Goal: Task Accomplishment & Management: Manage account settings

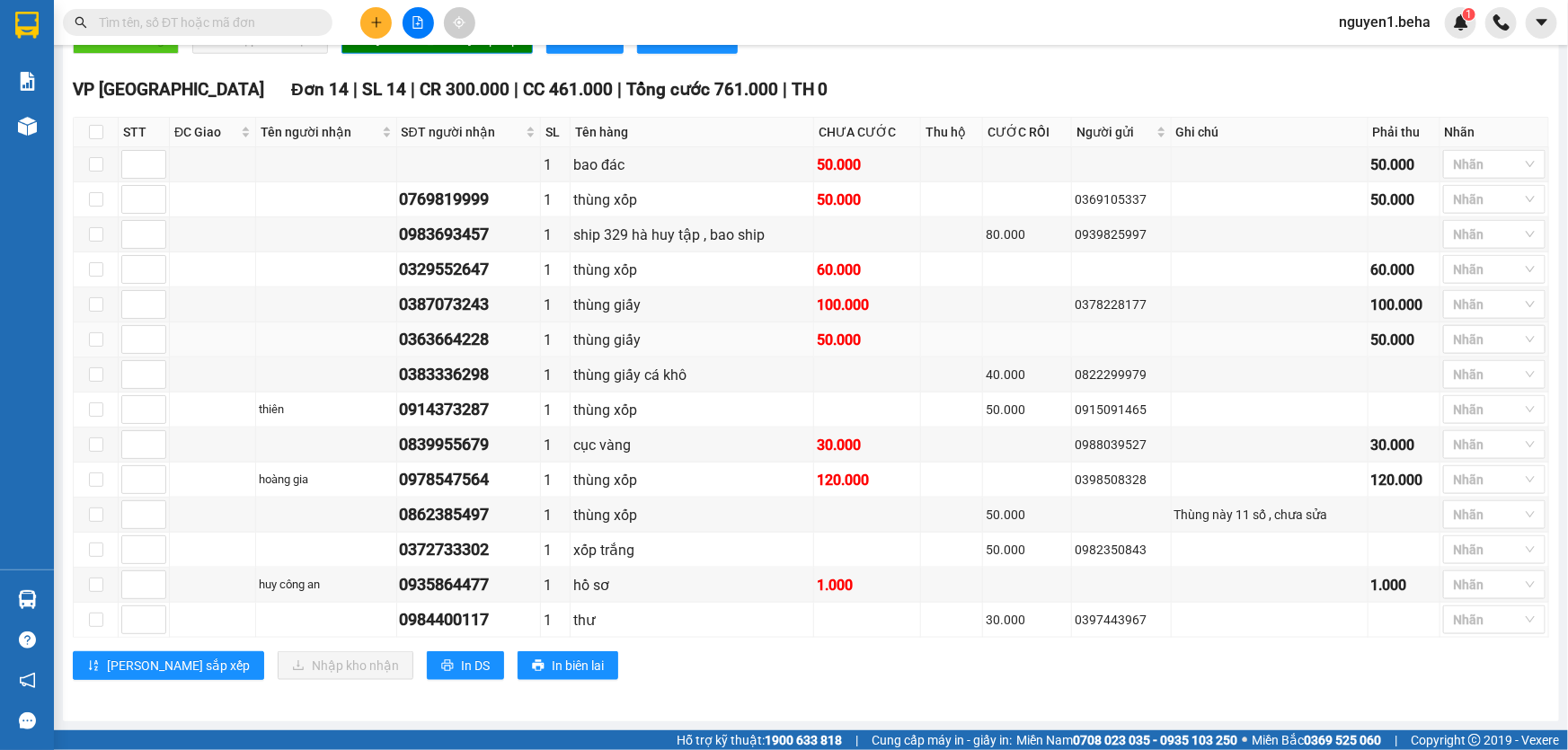
scroll to position [720, 0]
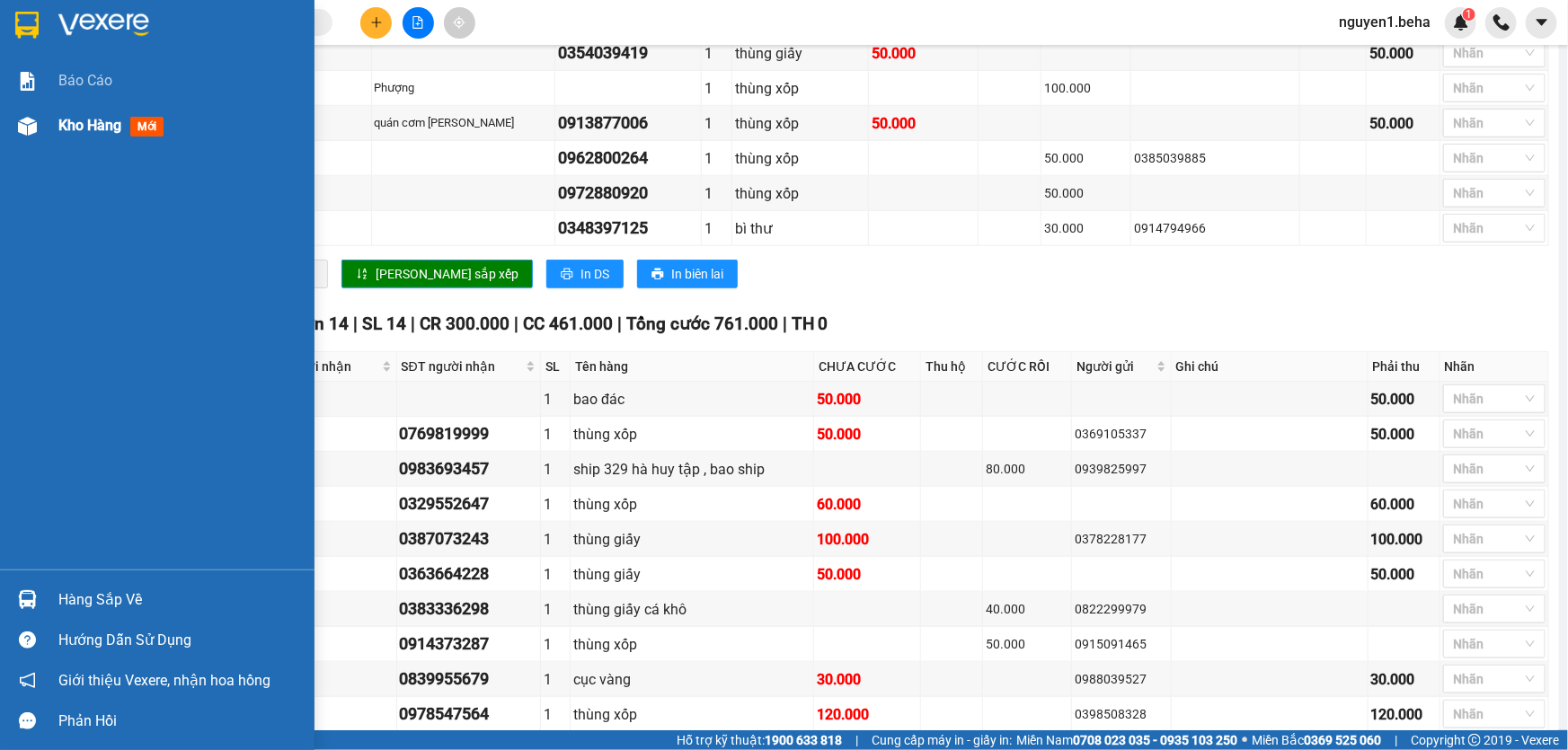
click at [36, 122] on div at bounding box center [27, 126] width 31 height 31
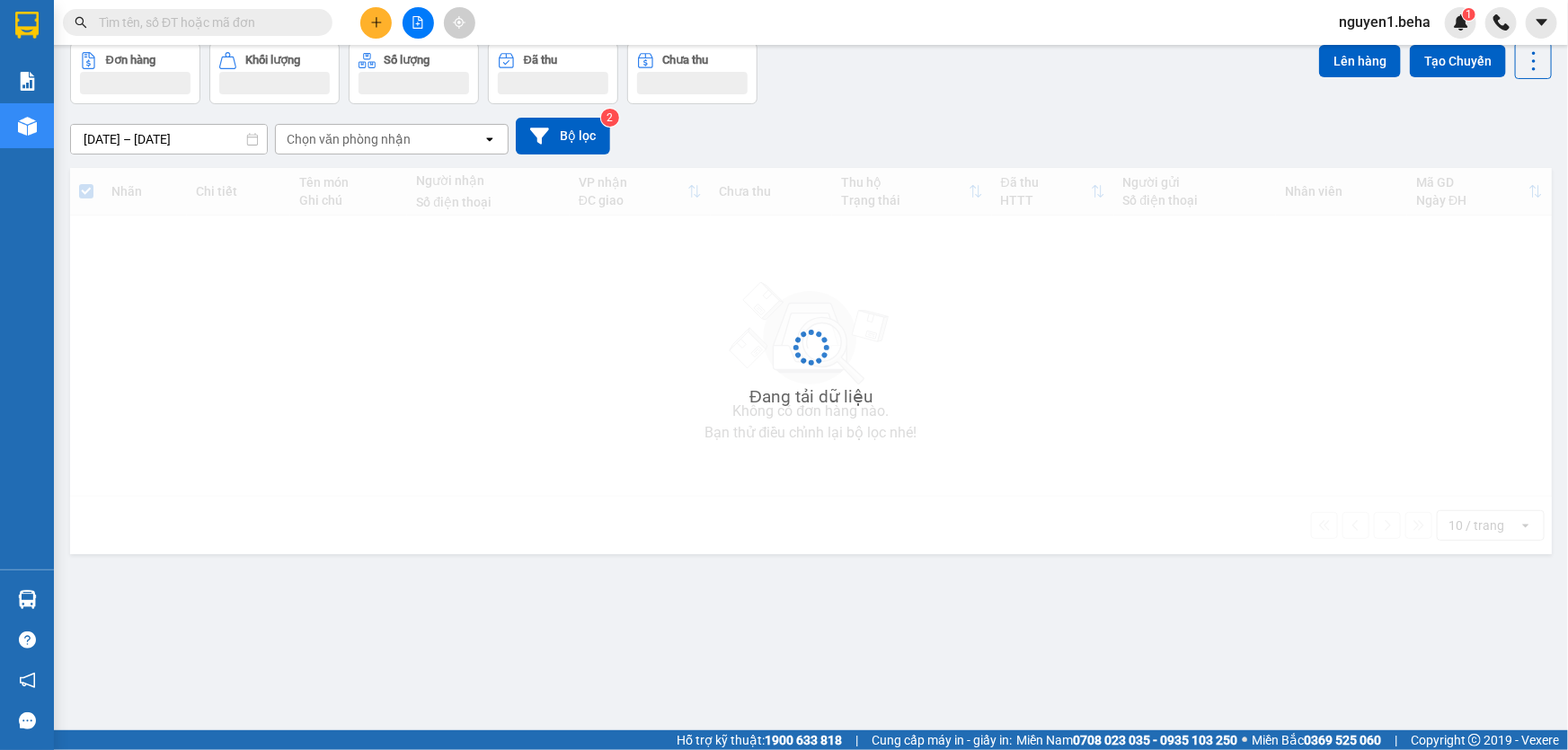
scroll to position [82, 0]
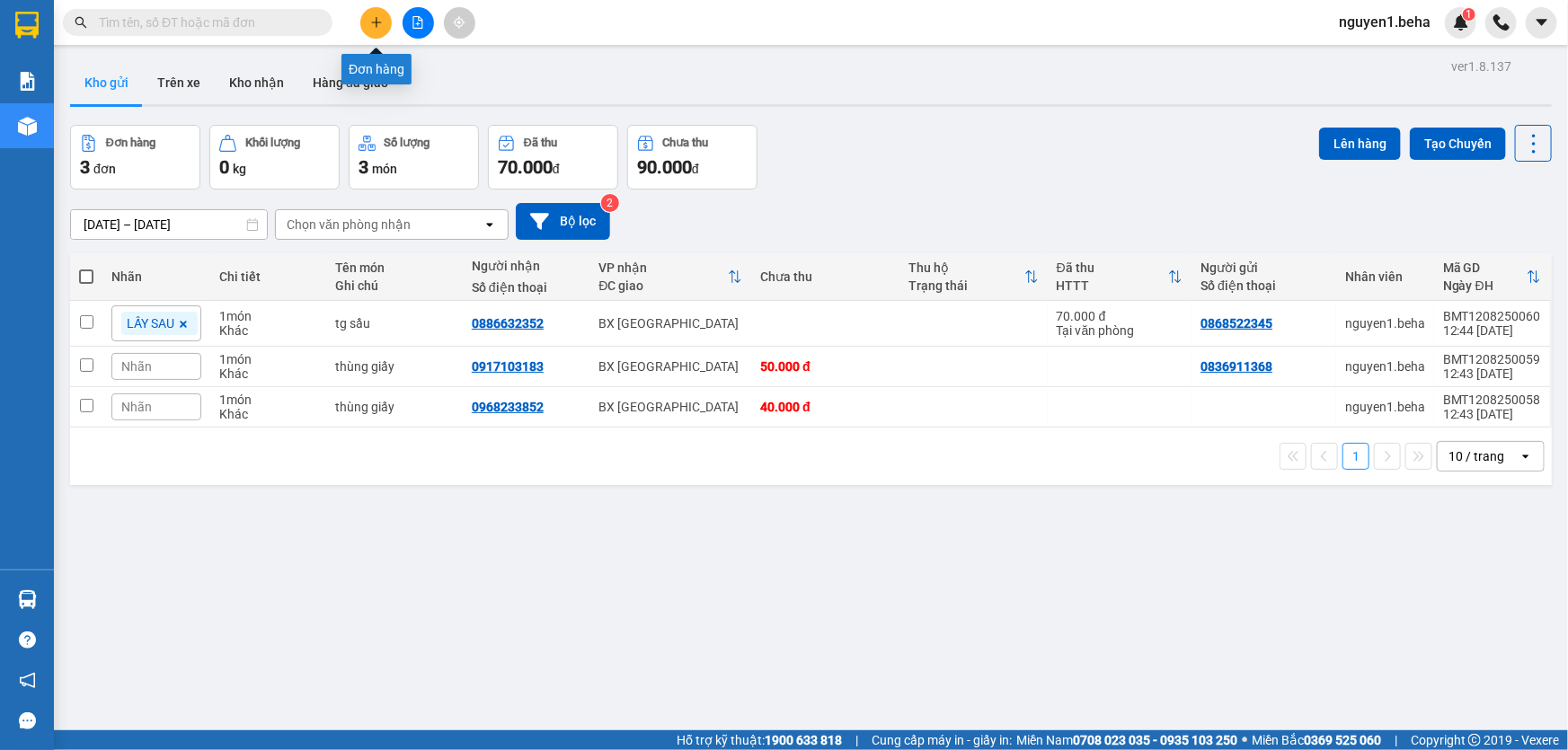
click at [376, 26] on icon "plus" at bounding box center [376, 22] width 1 height 10
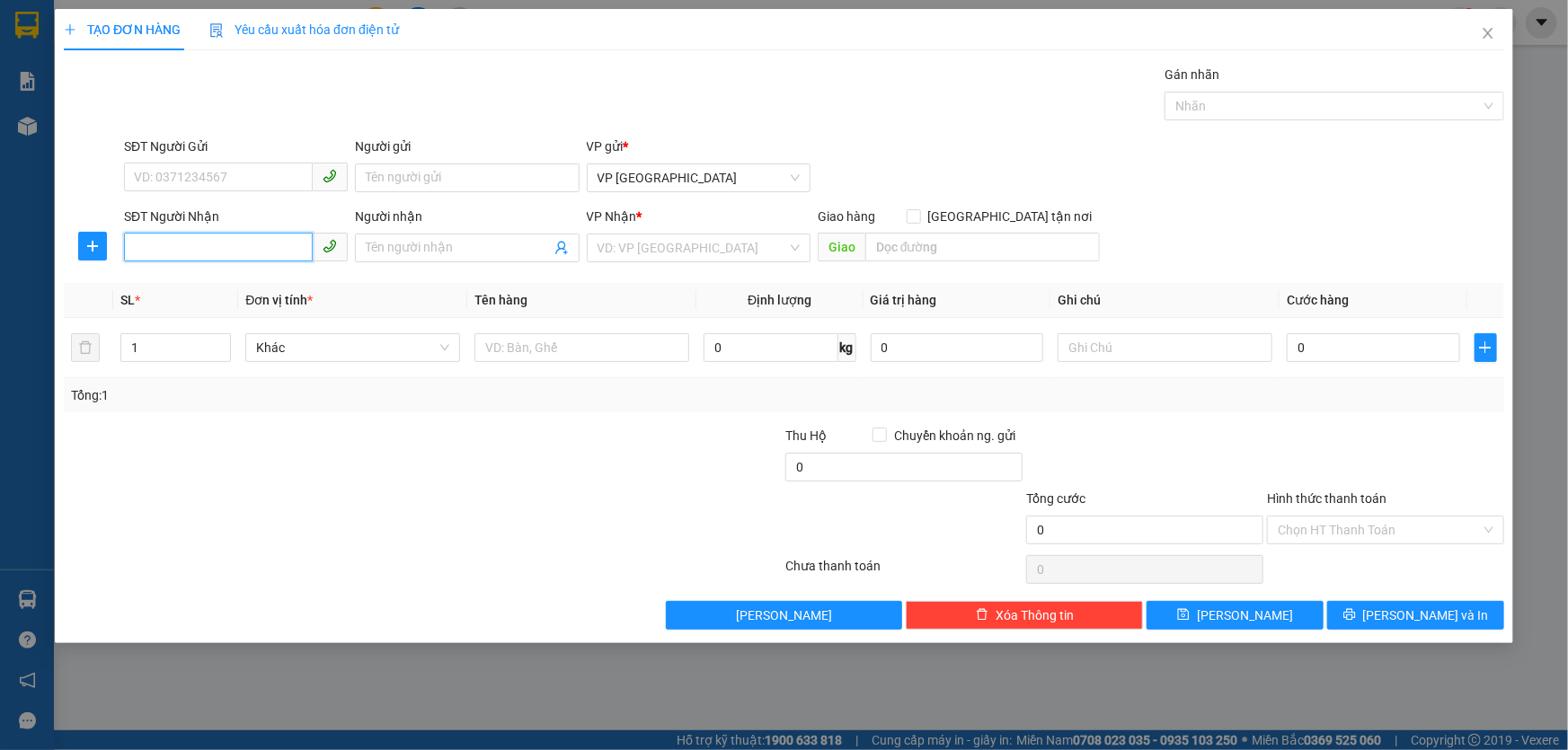
click at [242, 242] on input "SĐT Người Nhận" at bounding box center [218, 247] width 189 height 29
paste input "0329486397"
type input "0329486397"
click at [643, 233] on div "VD: VP Sài Gòn" at bounding box center [698, 248] width 224 height 29
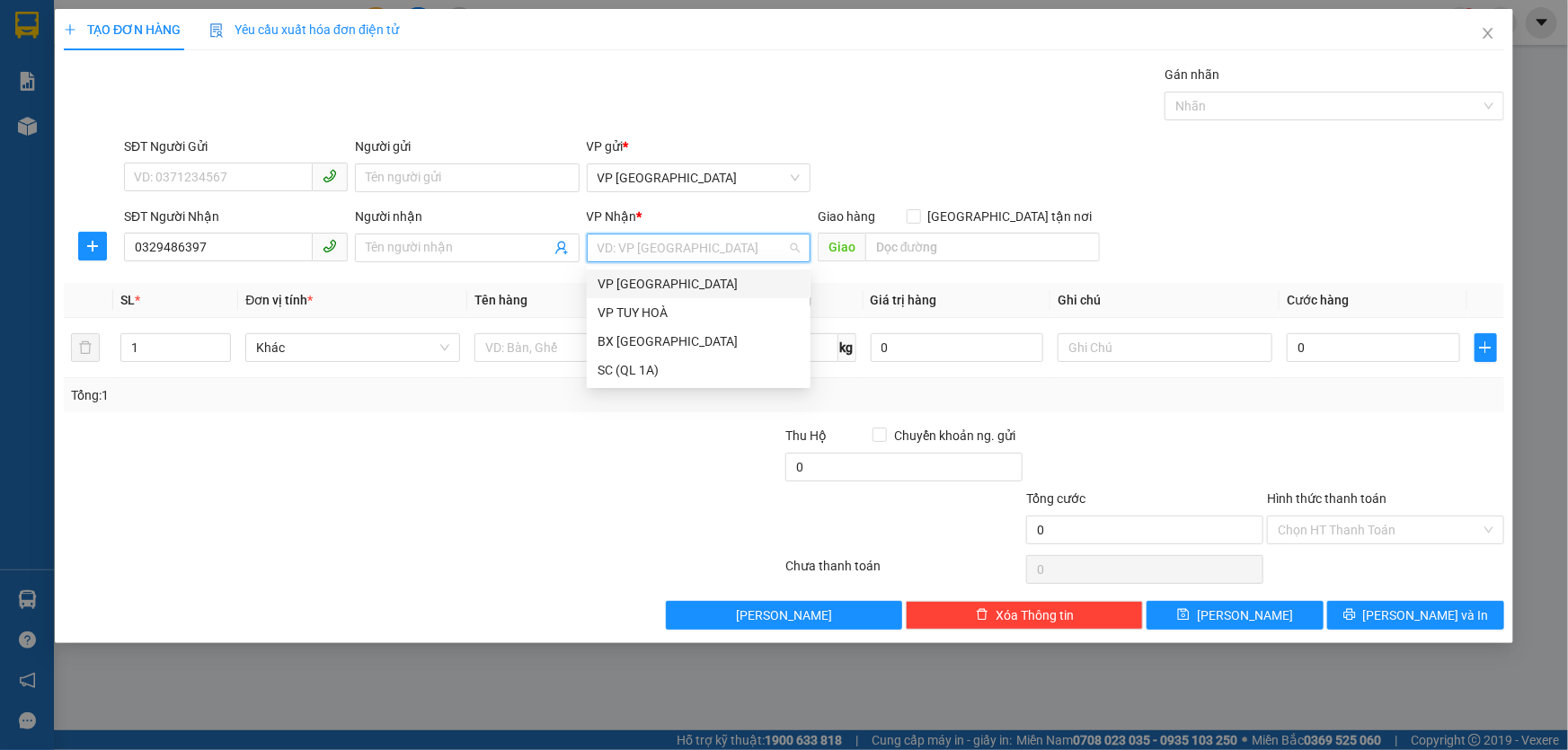
click at [640, 246] on input "search" at bounding box center [692, 248] width 190 height 27
click at [654, 343] on div "BX [GEOGRAPHIC_DATA]" at bounding box center [699, 341] width 202 height 20
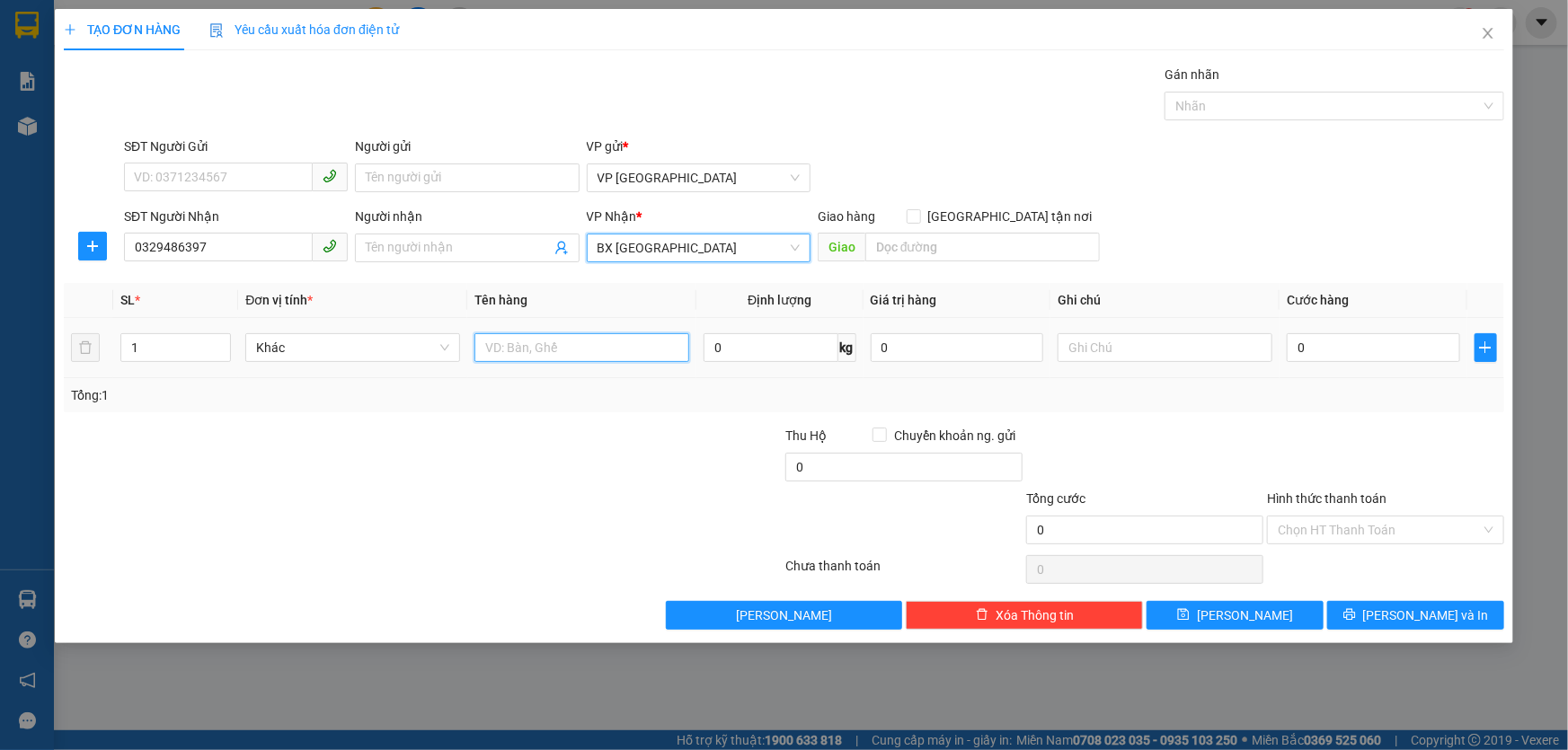
click at [589, 347] on input "text" at bounding box center [581, 348] width 214 height 29
type input "thùng xốp"
click at [1108, 337] on input "text" at bounding box center [1164, 348] width 214 height 29
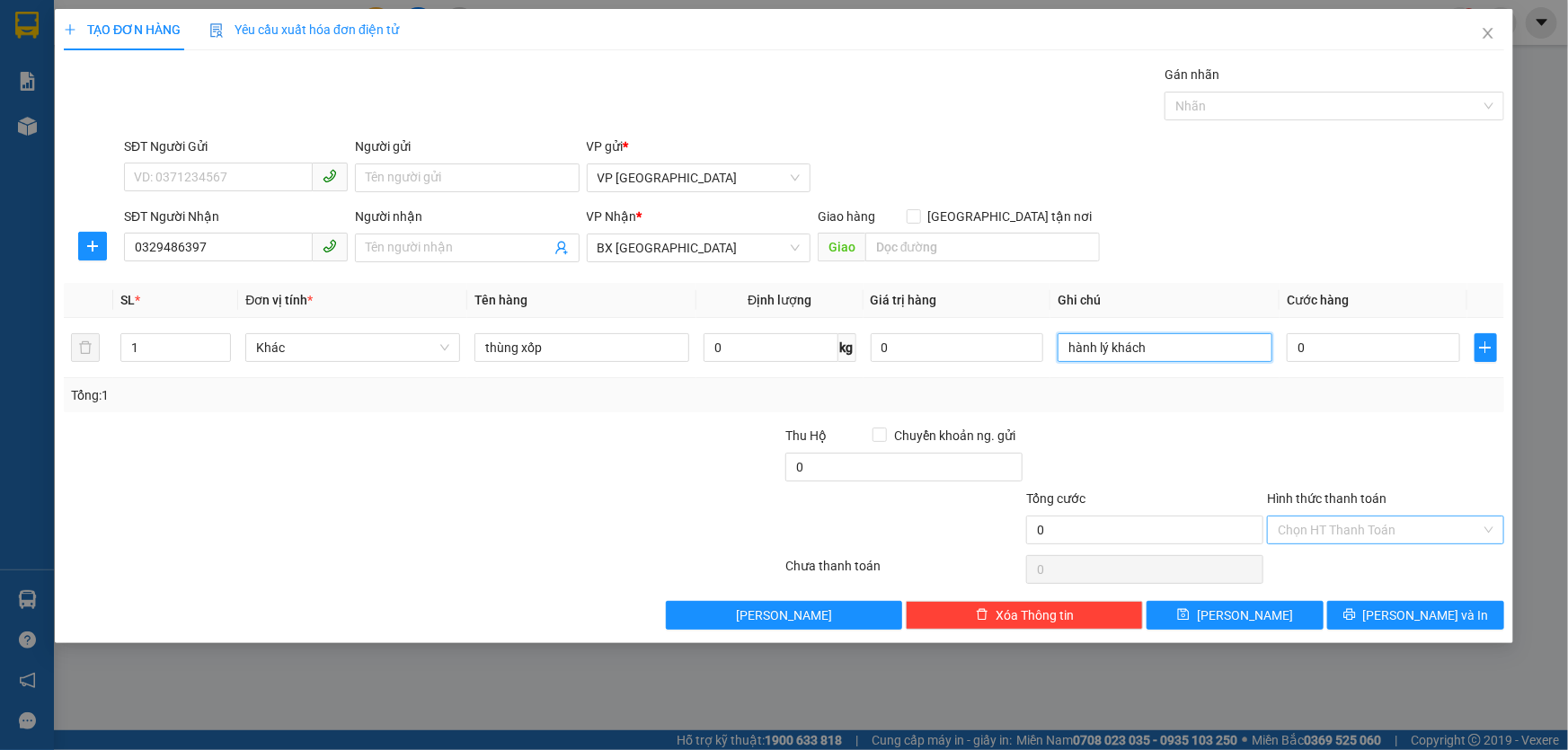
type input "hành lý khách"
click at [1311, 530] on input "Hình thức thanh toán" at bounding box center [1378, 530] width 203 height 27
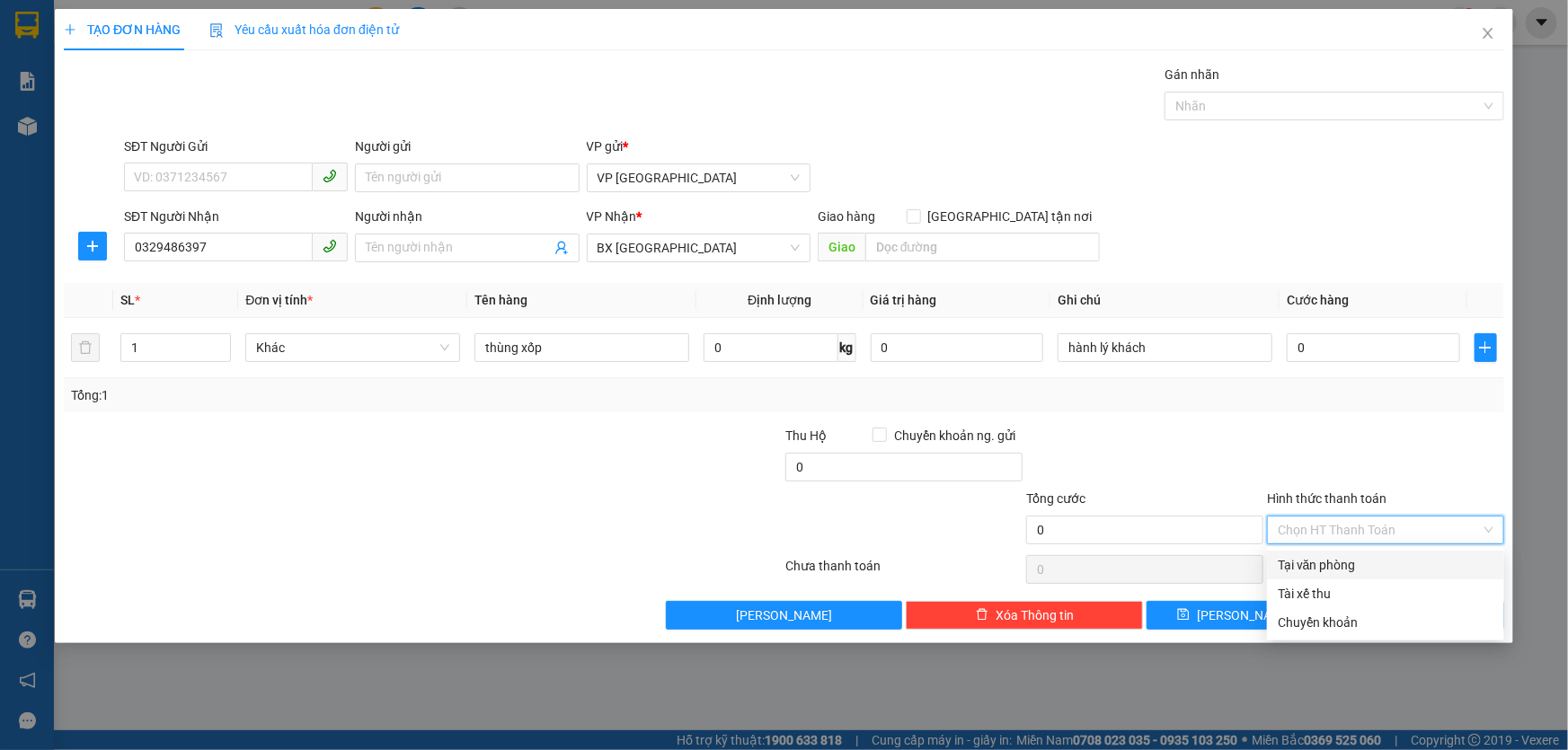
click at [1313, 517] on input "Hình thức thanh toán" at bounding box center [1378, 530] width 203 height 27
click at [1315, 531] on input "Hình thức thanh toán" at bounding box center [1378, 530] width 203 height 27
drag, startPoint x: 1315, startPoint y: 528, endPoint x: 1378, endPoint y: 305, distance: 231.7
click at [1384, 296] on th "Cước hàng" at bounding box center [1373, 300] width 188 height 35
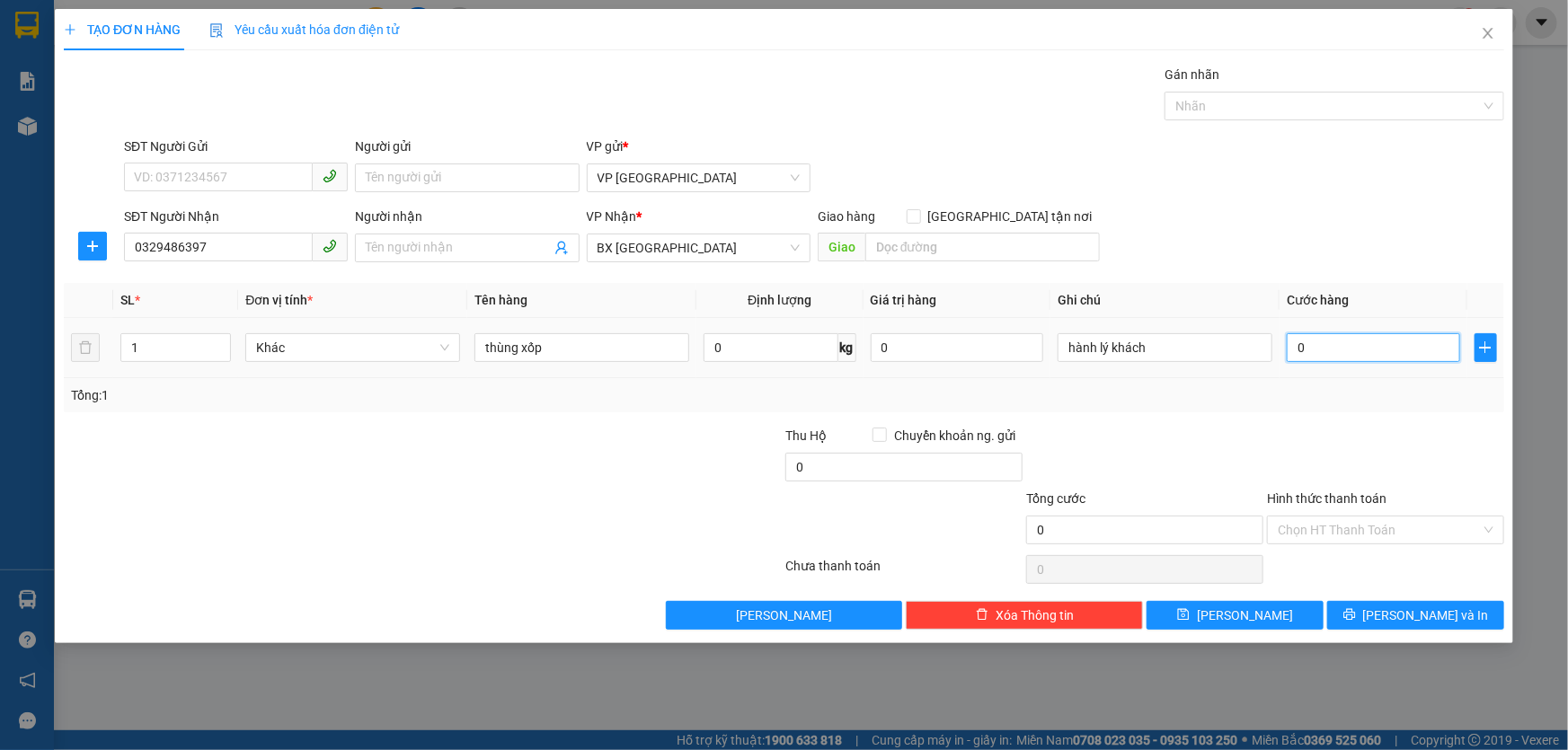
click at [1343, 344] on input "0" at bounding box center [1374, 348] width 173 height 29
type input "01"
type input "1"
type input "010"
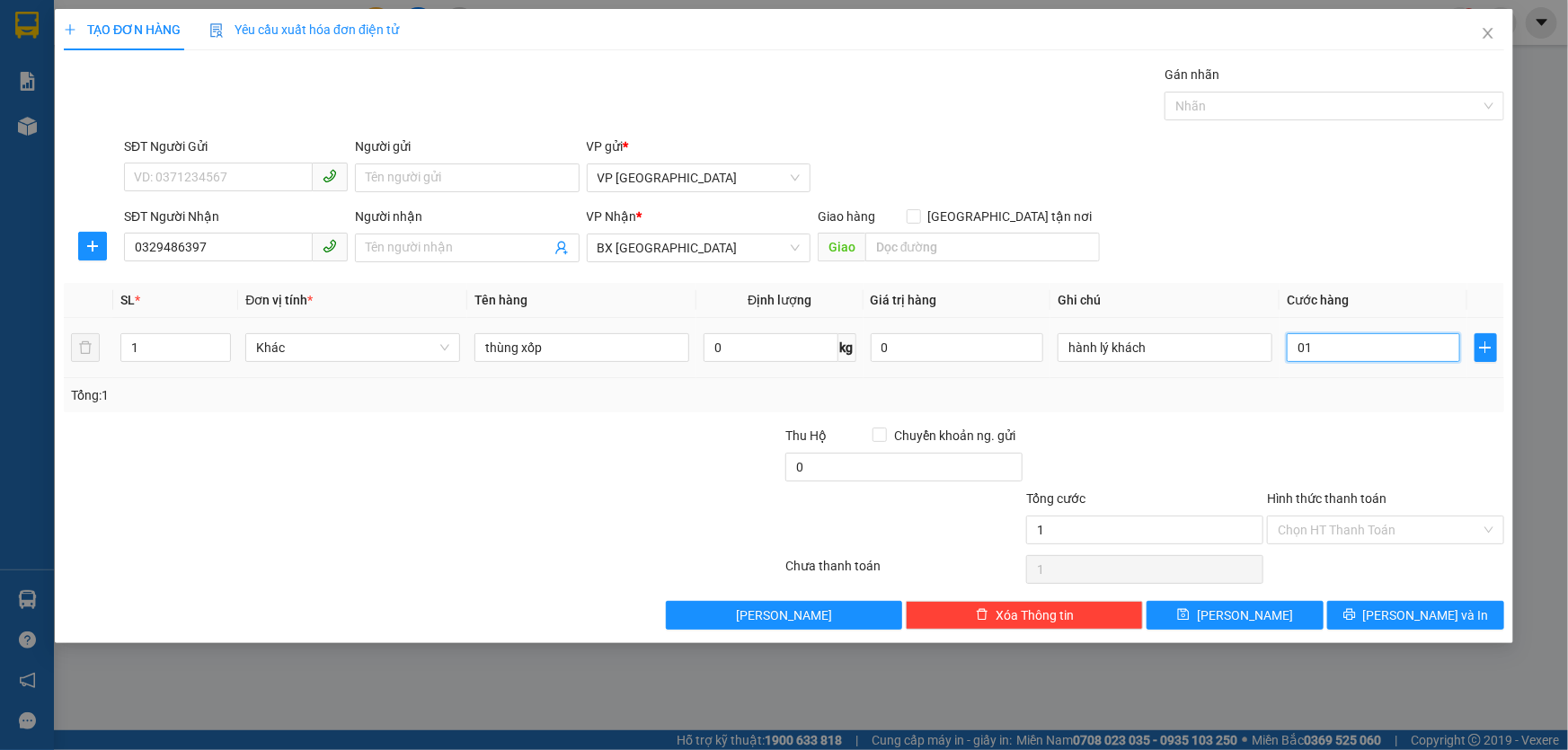
type input "10"
type input "10.000"
click at [1340, 526] on input "Hình thức thanh toán" at bounding box center [1378, 530] width 203 height 27
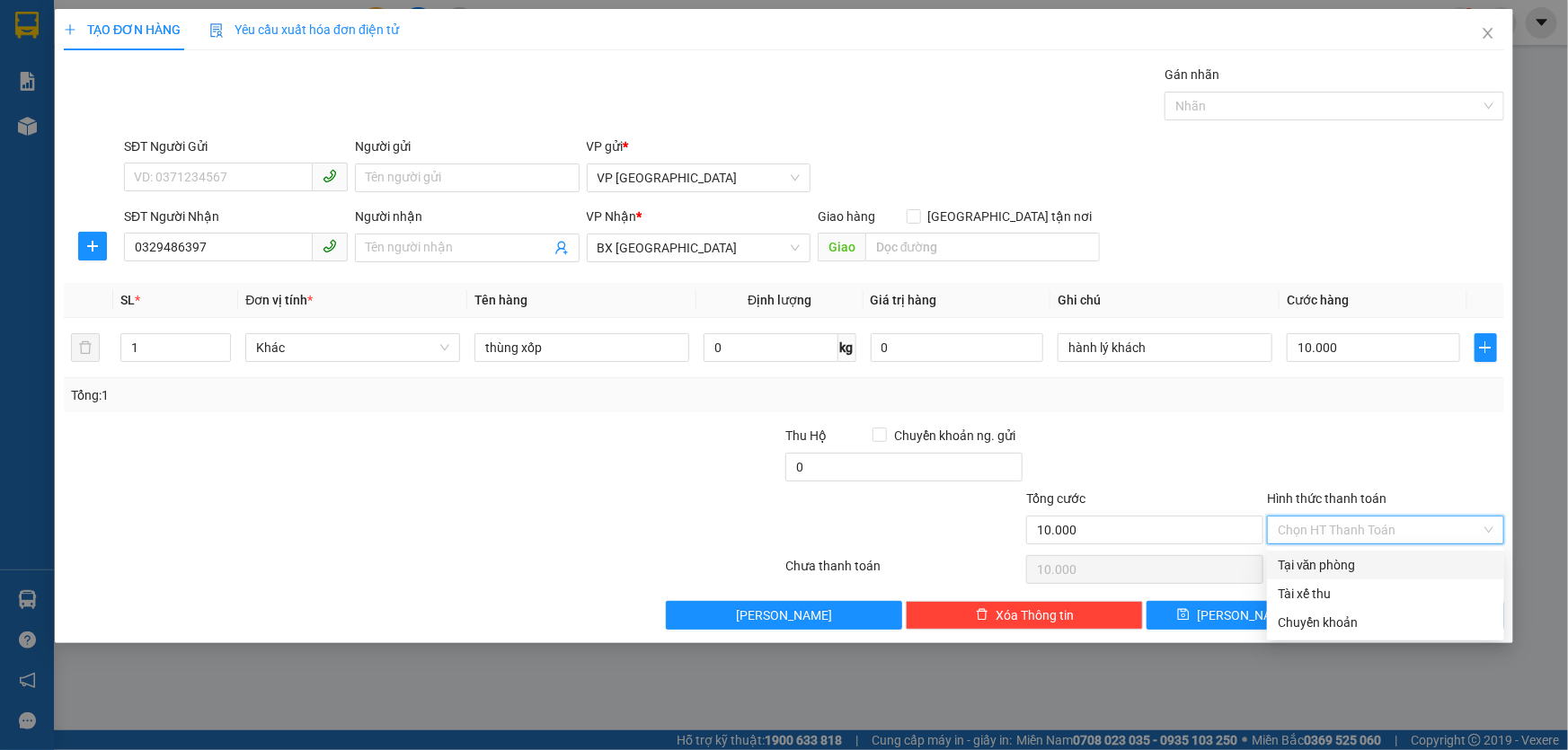
click at [1327, 557] on div "Tại văn phòng" at bounding box center [1385, 564] width 215 height 20
type input "0"
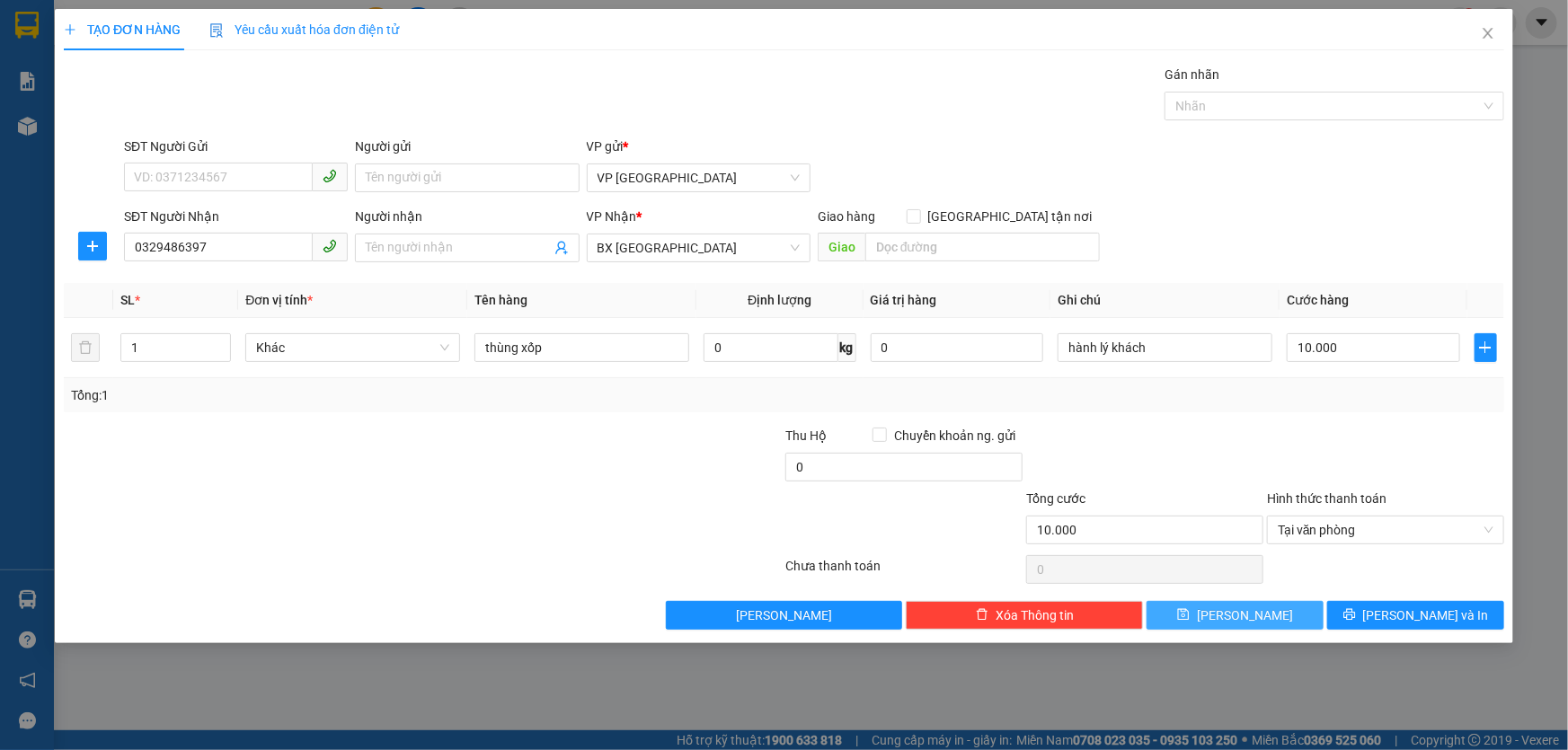
click at [1190, 609] on icon "save" at bounding box center [1183, 614] width 12 height 12
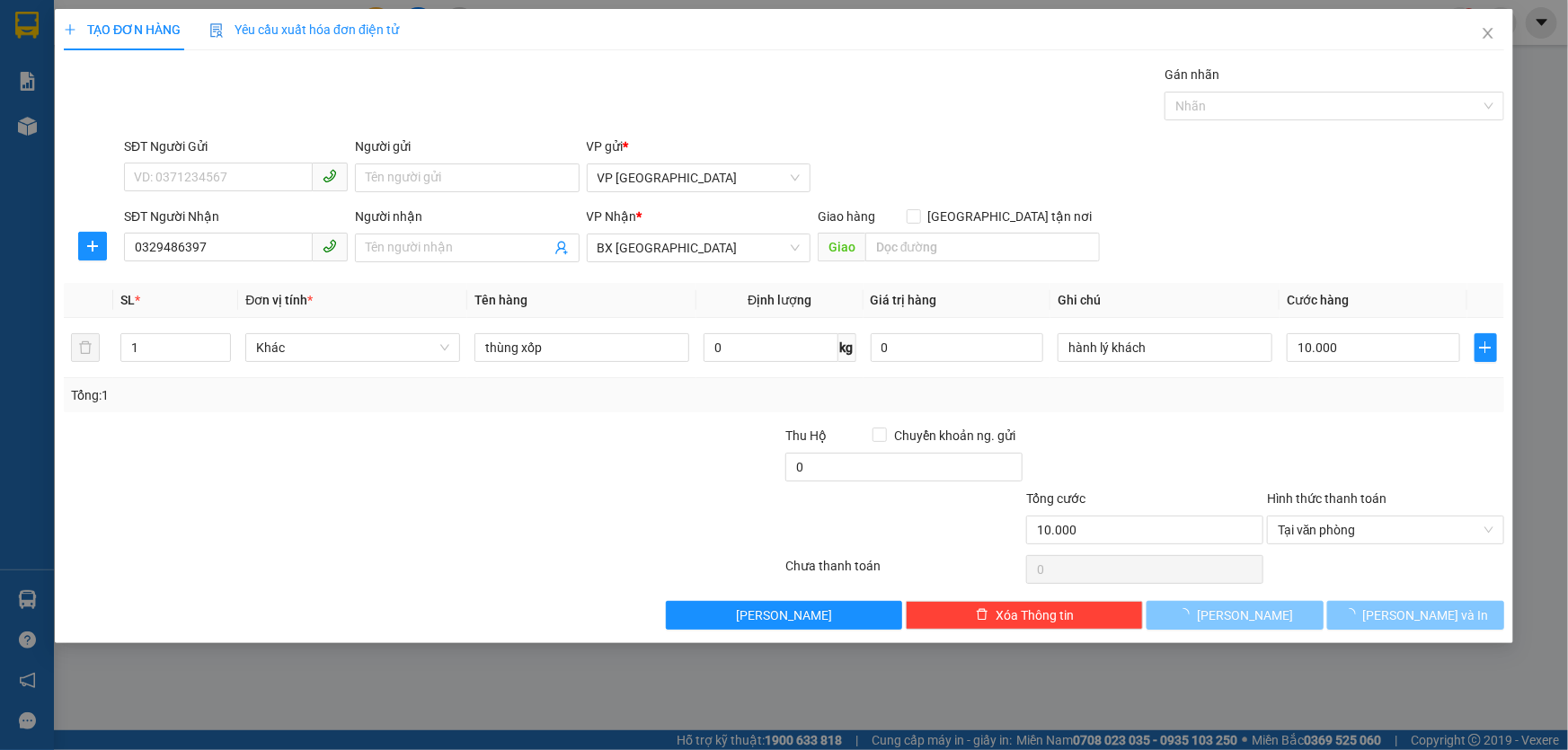
type input "0"
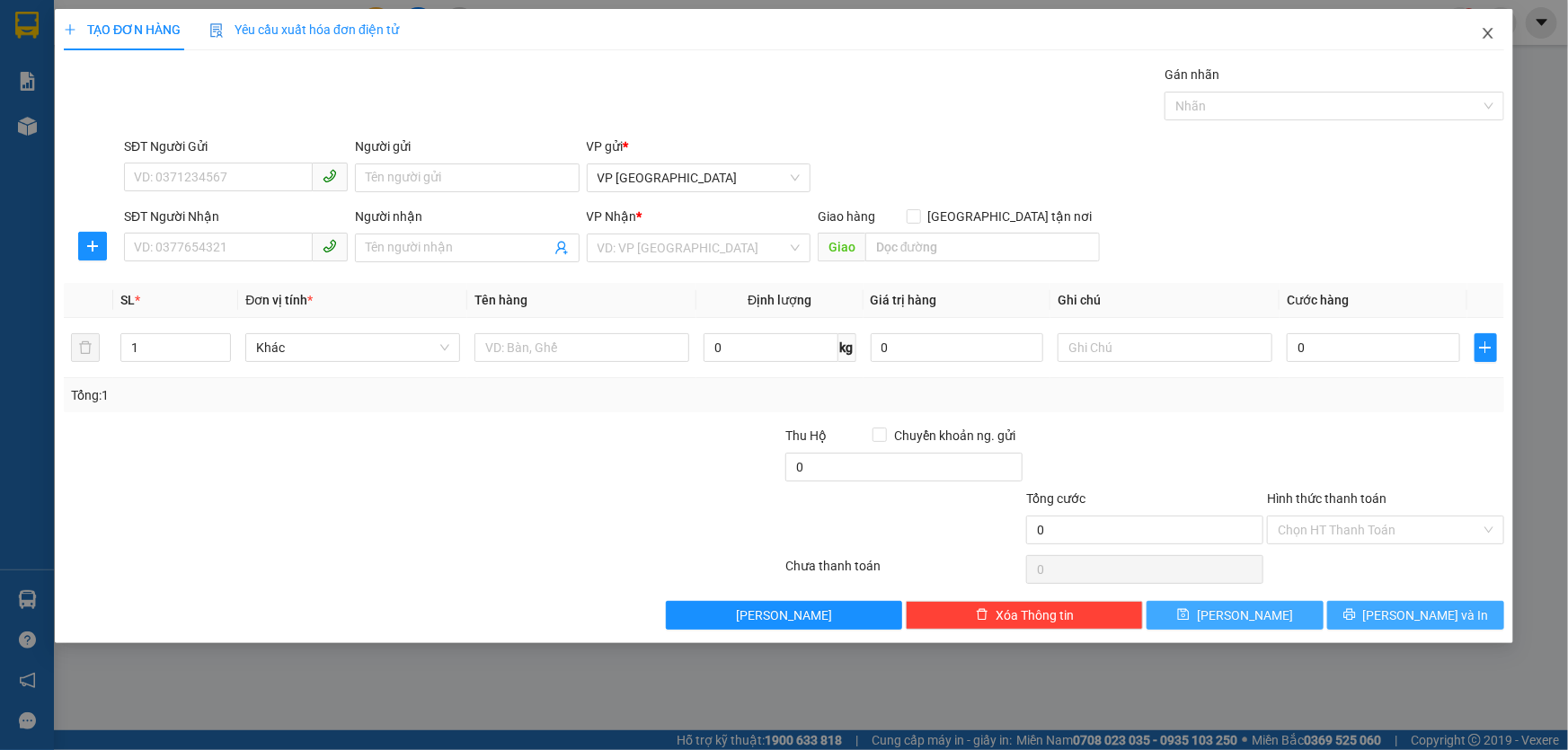
click at [1483, 32] on icon "close" at bounding box center [1487, 32] width 14 height 14
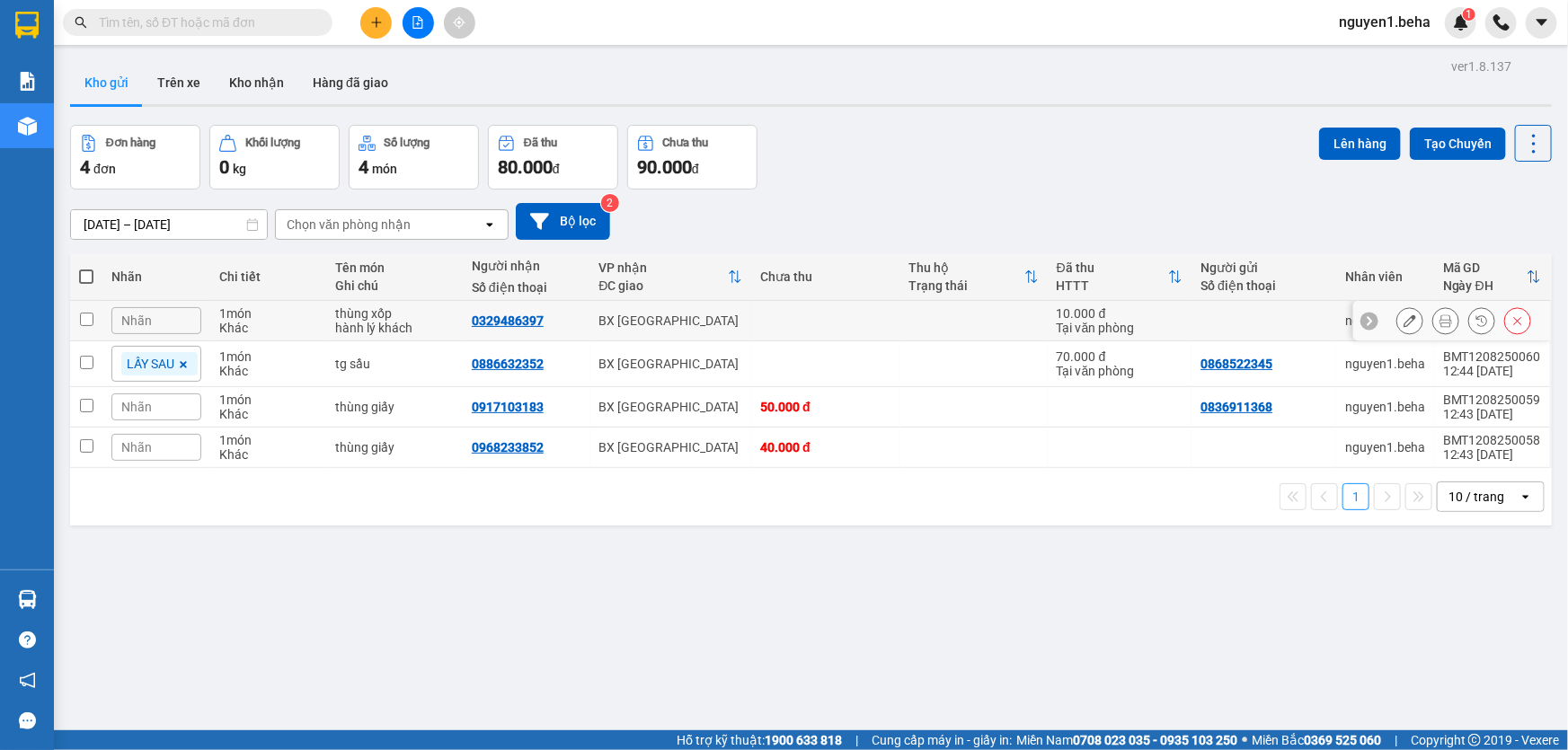
click at [80, 318] on input "checkbox" at bounding box center [87, 319] width 13 height 13
checkbox input "true"
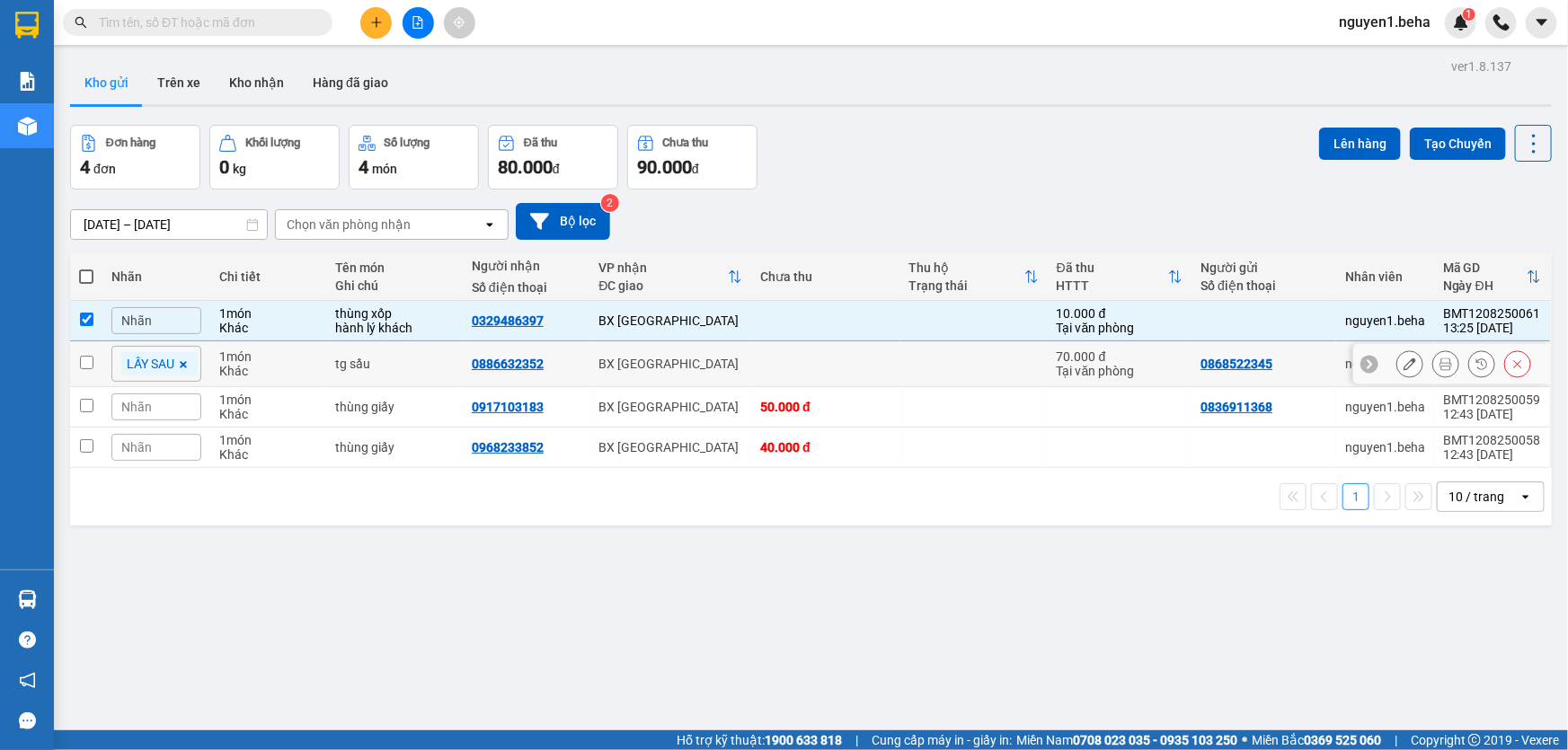
click at [86, 355] on input "checkbox" at bounding box center [87, 362] width 13 height 13
checkbox input "true"
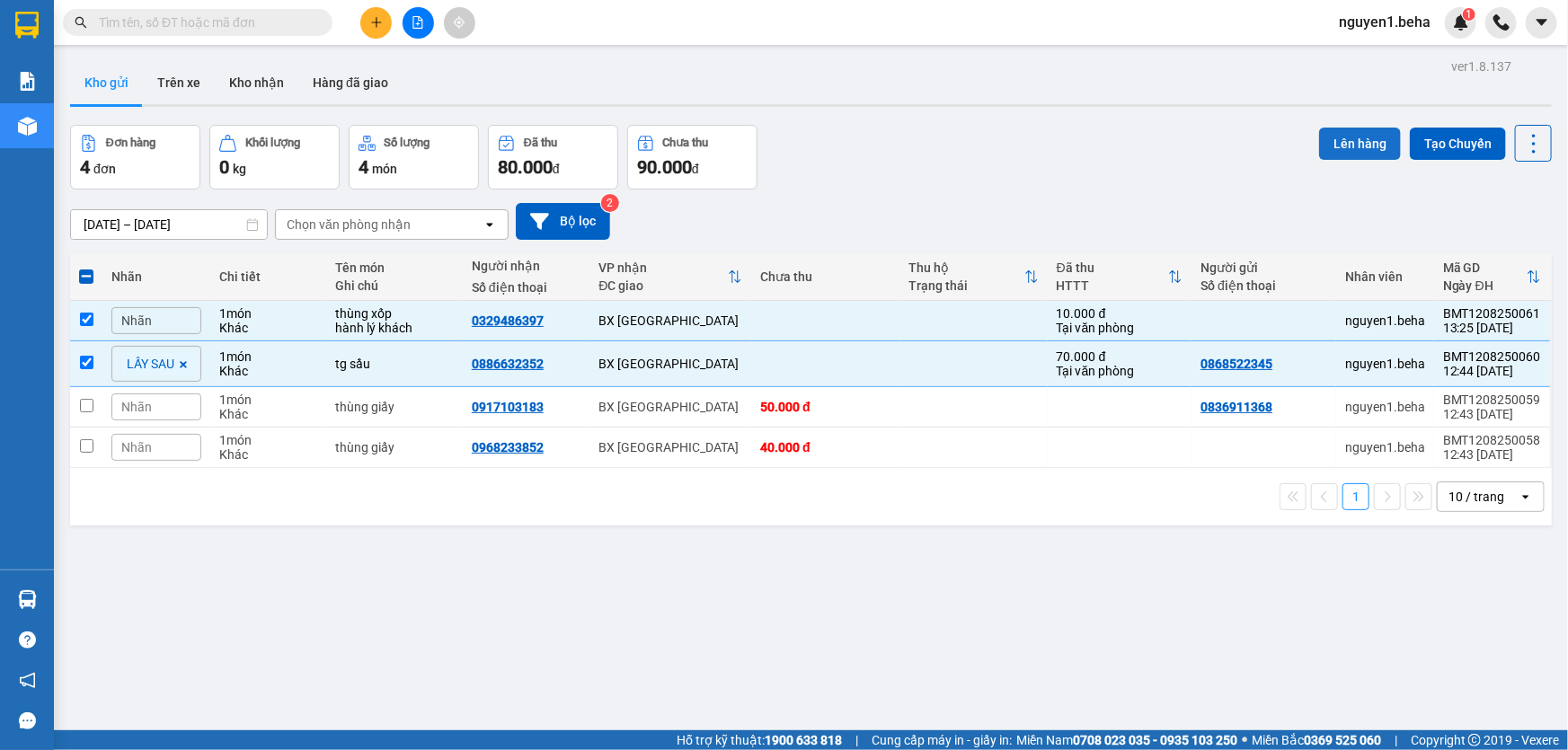
click at [1334, 150] on button "Lên hàng" at bounding box center [1360, 144] width 82 height 32
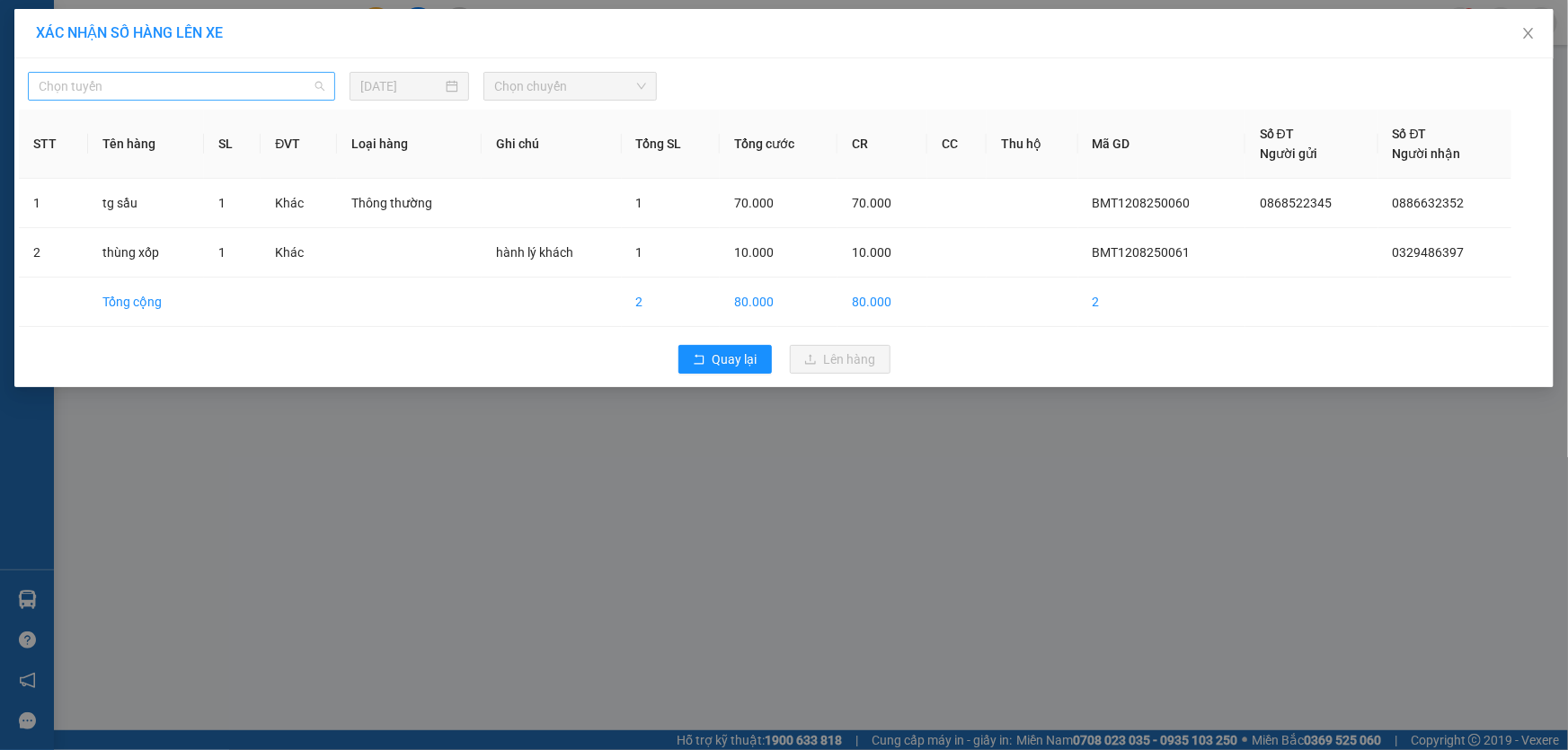
click at [99, 96] on span "Chọn tuyến" at bounding box center [182, 86] width 286 height 27
drag, startPoint x: 99, startPoint y: 96, endPoint x: 160, endPoint y: 97, distance: 61.0
click at [99, 96] on span "Chọn tuyến" at bounding box center [182, 86] width 286 height 27
click at [236, 72] on span "Chọn tuyến" at bounding box center [182, 86] width 286 height 27
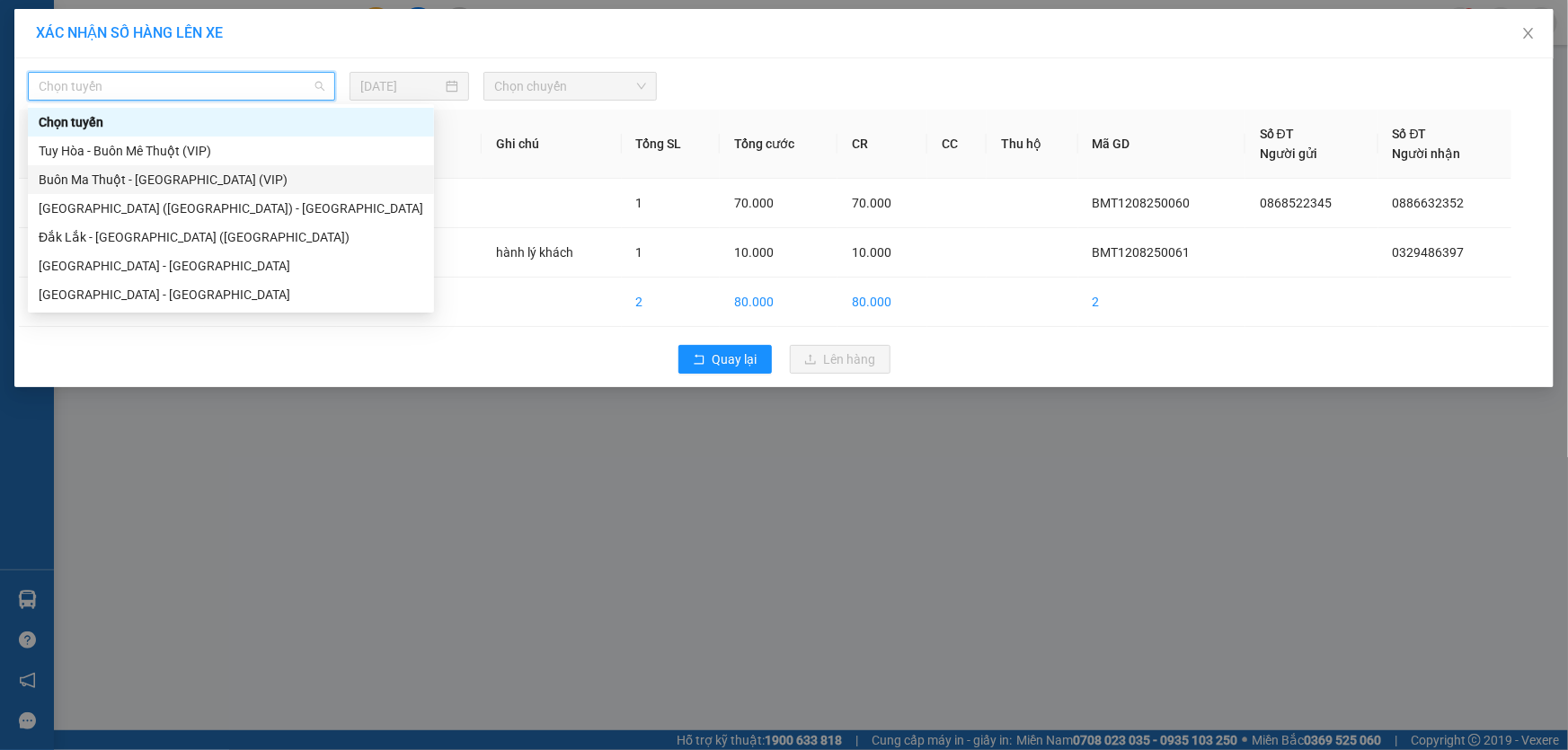
click at [180, 180] on div "Buôn Ma Thuột - [GEOGRAPHIC_DATA] (VIP)" at bounding box center [231, 179] width 384 height 20
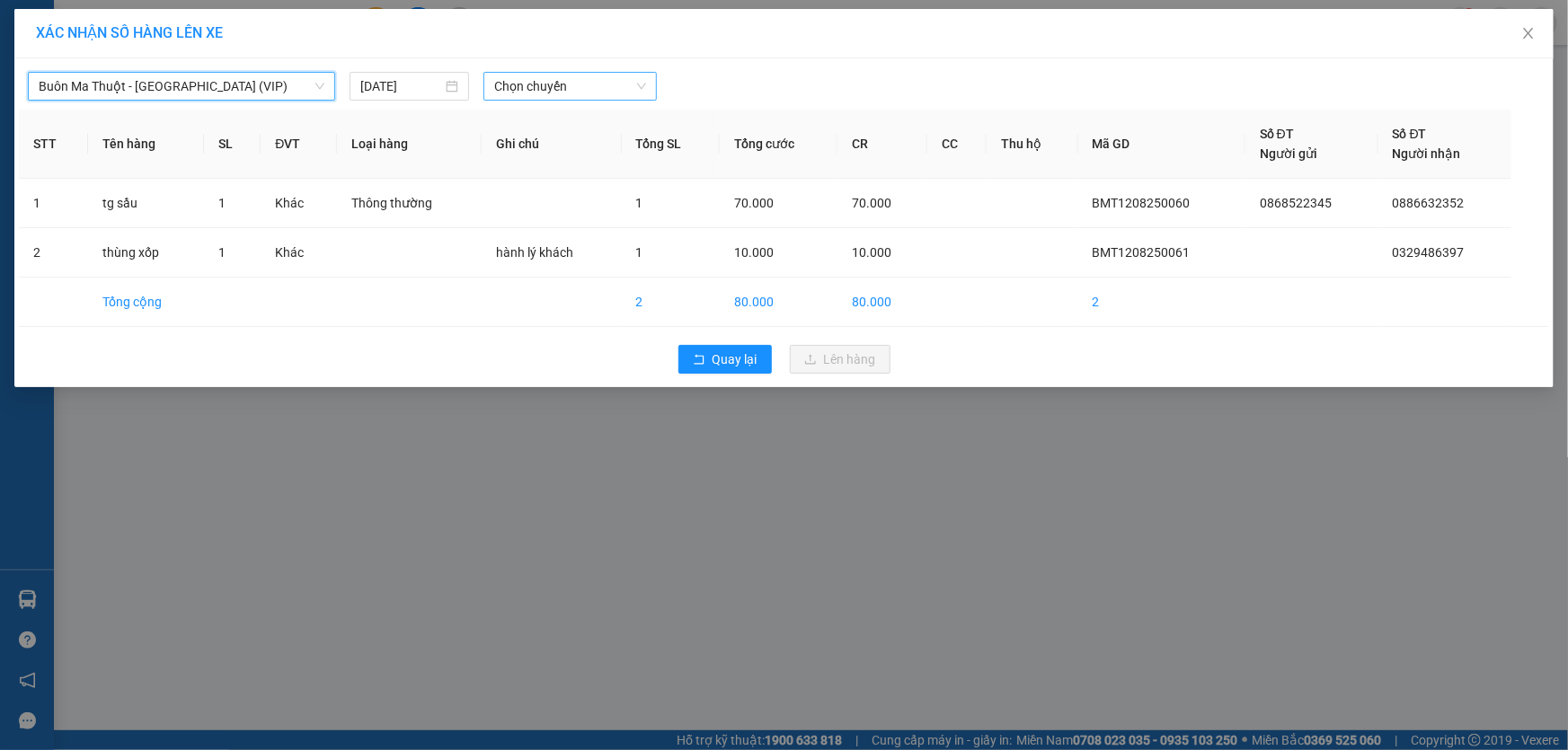
drag, startPoint x: 546, startPoint y: 79, endPoint x: 565, endPoint y: 91, distance: 22.5
click at [546, 80] on span "Chọn chuyến" at bounding box center [569, 86] width 152 height 27
click at [467, 476] on div "XÁC NHẬN SỐ HÀNG LÊN XE Buôn Ma Thuột - Tuy Hòa (VIP) 12/08/2025 Chọn chuyến Ch…" at bounding box center [784, 375] width 1568 height 750
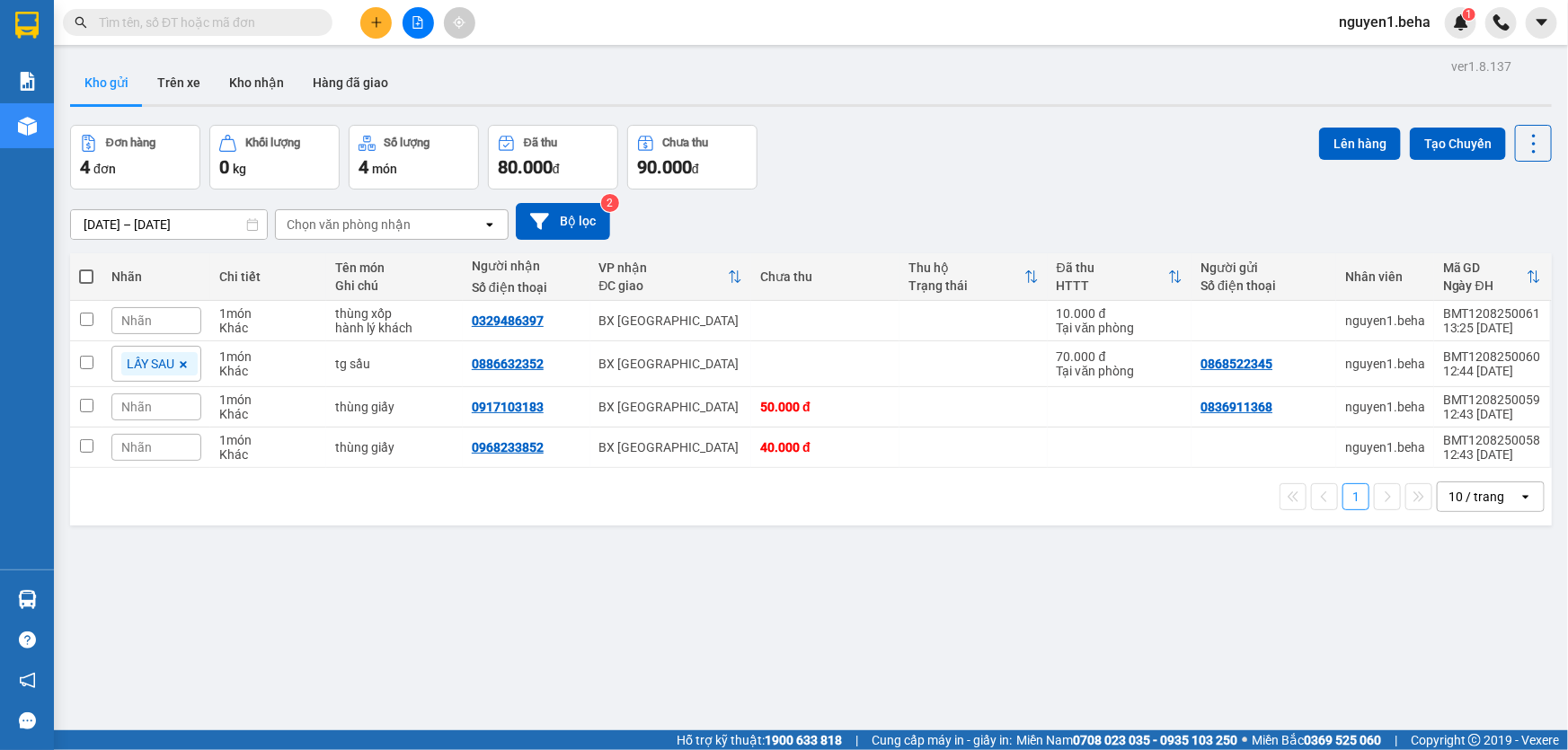
click at [157, 322] on div "Nhãn" at bounding box center [156, 320] width 90 height 27
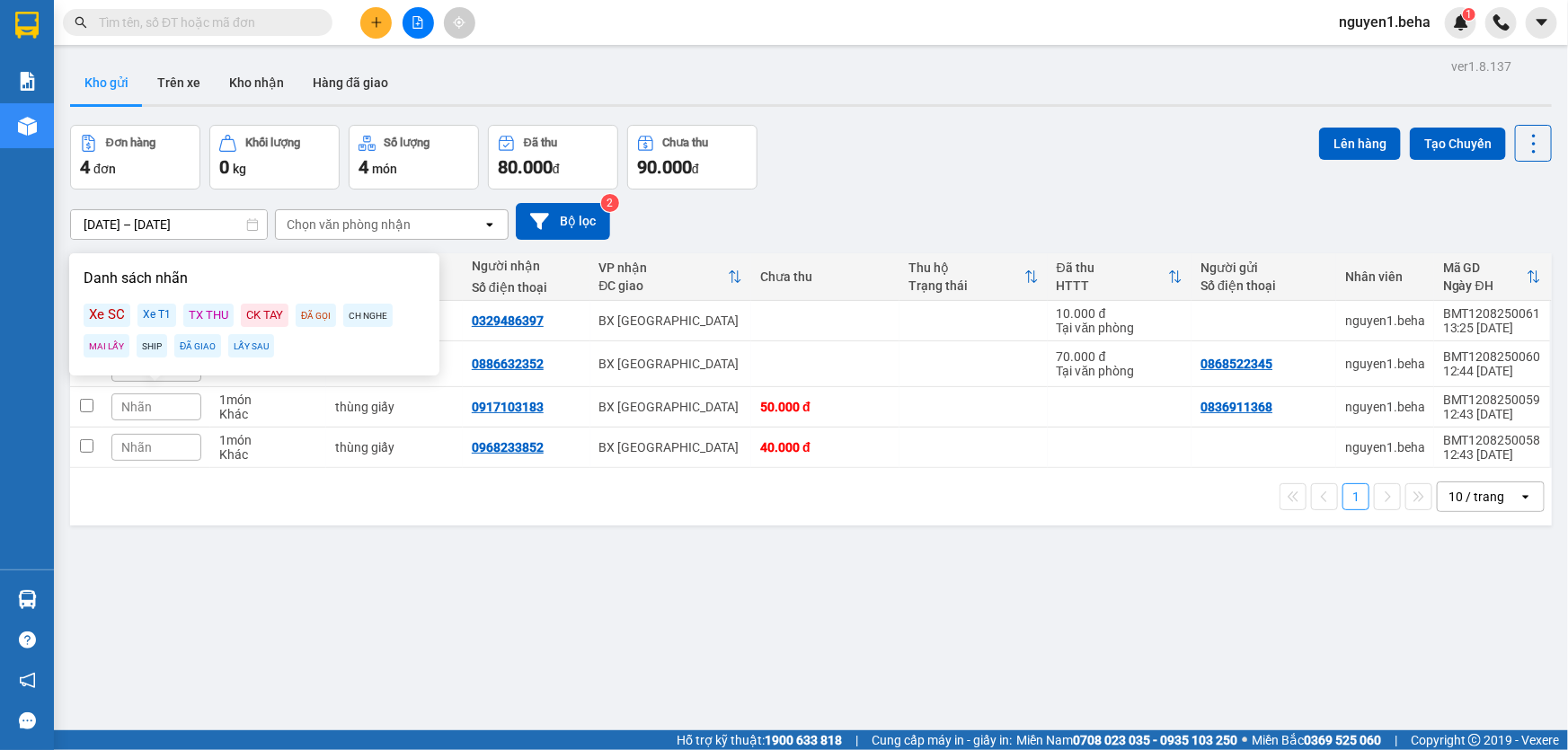
click at [243, 347] on div "LẤY SAU" at bounding box center [251, 346] width 46 height 24
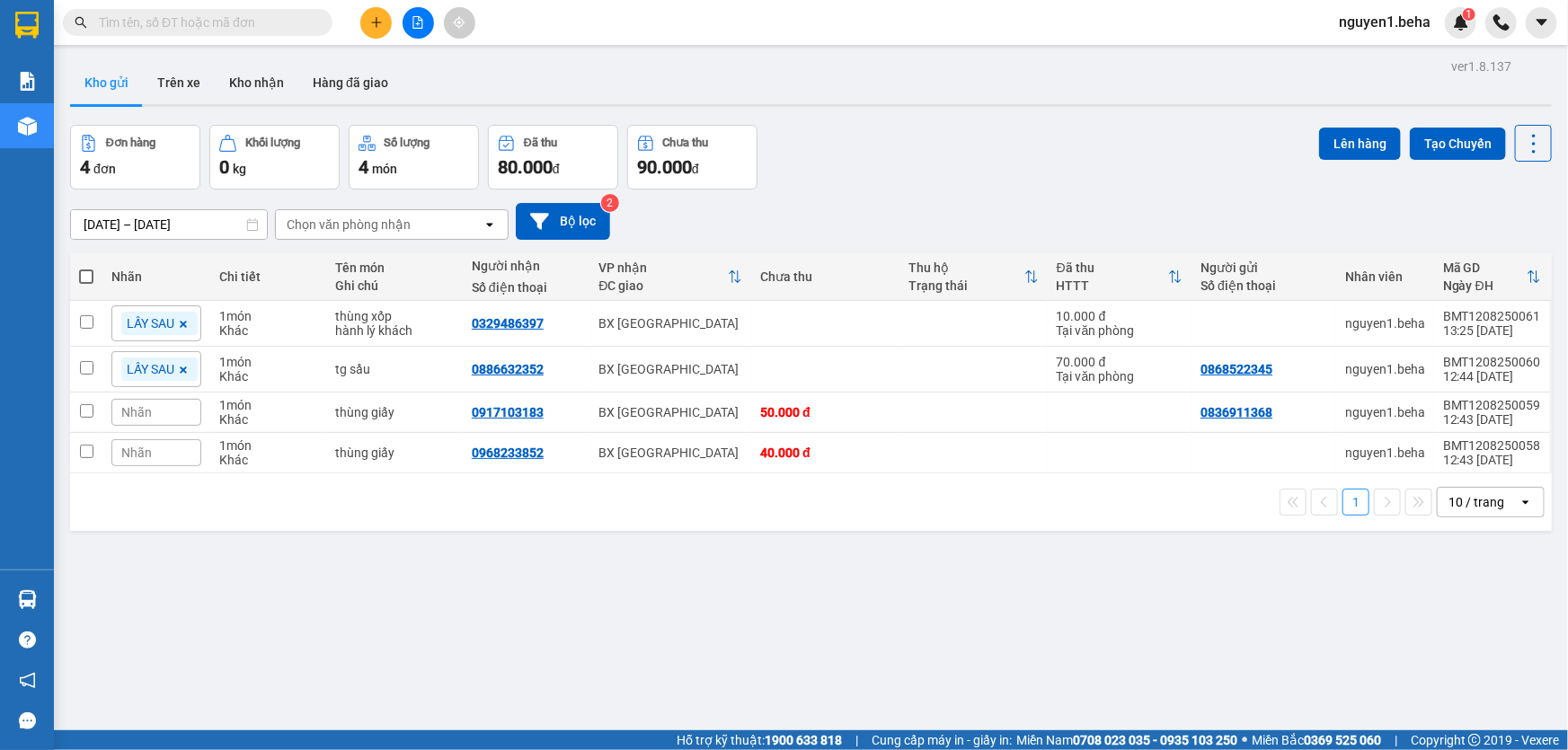
click at [497, 583] on div "ver 1.8.137 Kho gửi Trên xe Kho nhận Hàng đã giao Đơn hàng 4 đơn Khối lượng 0 k…" at bounding box center [810, 429] width 1496 height 750
click at [1403, 322] on icon at bounding box center [1409, 323] width 12 height 12
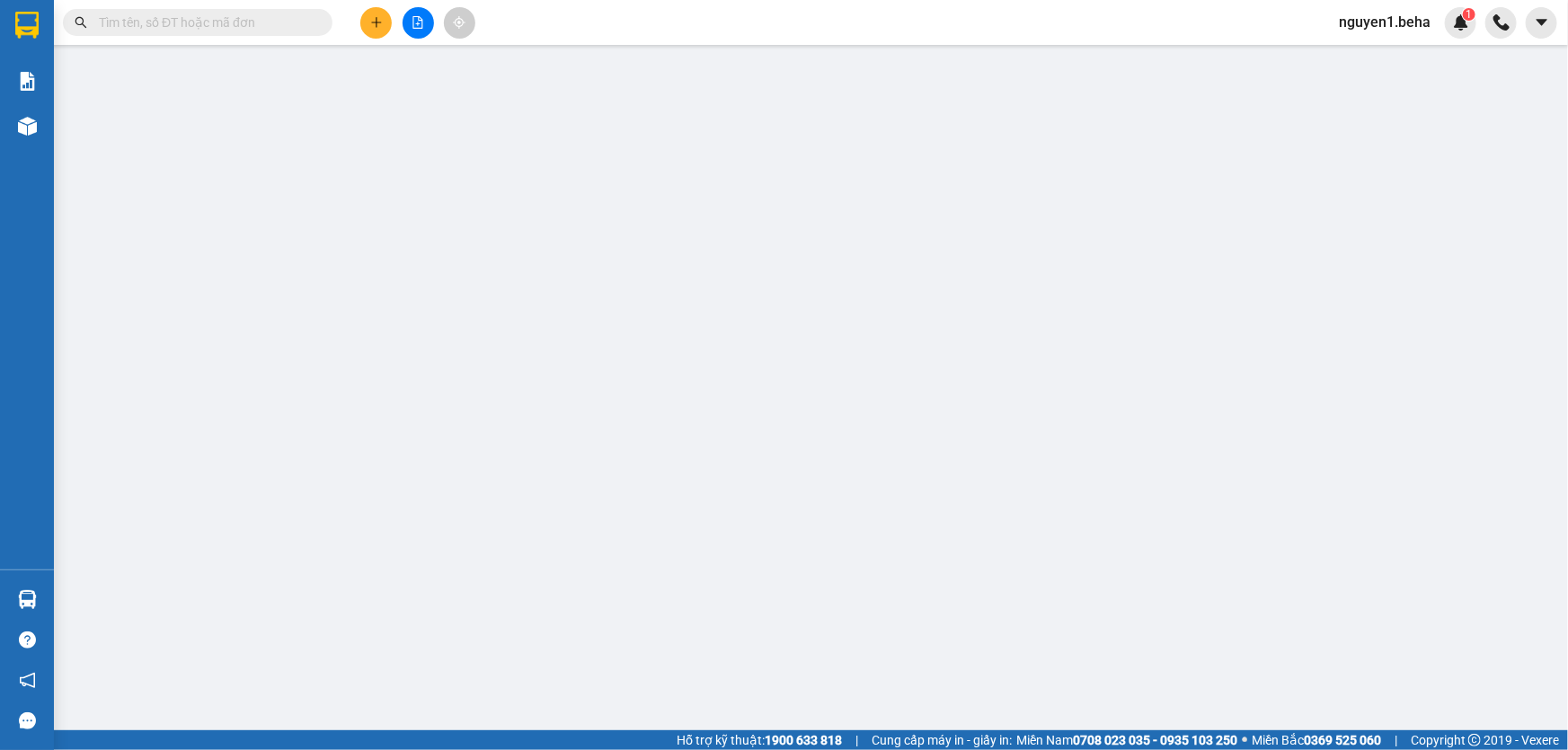
type input "0329486397"
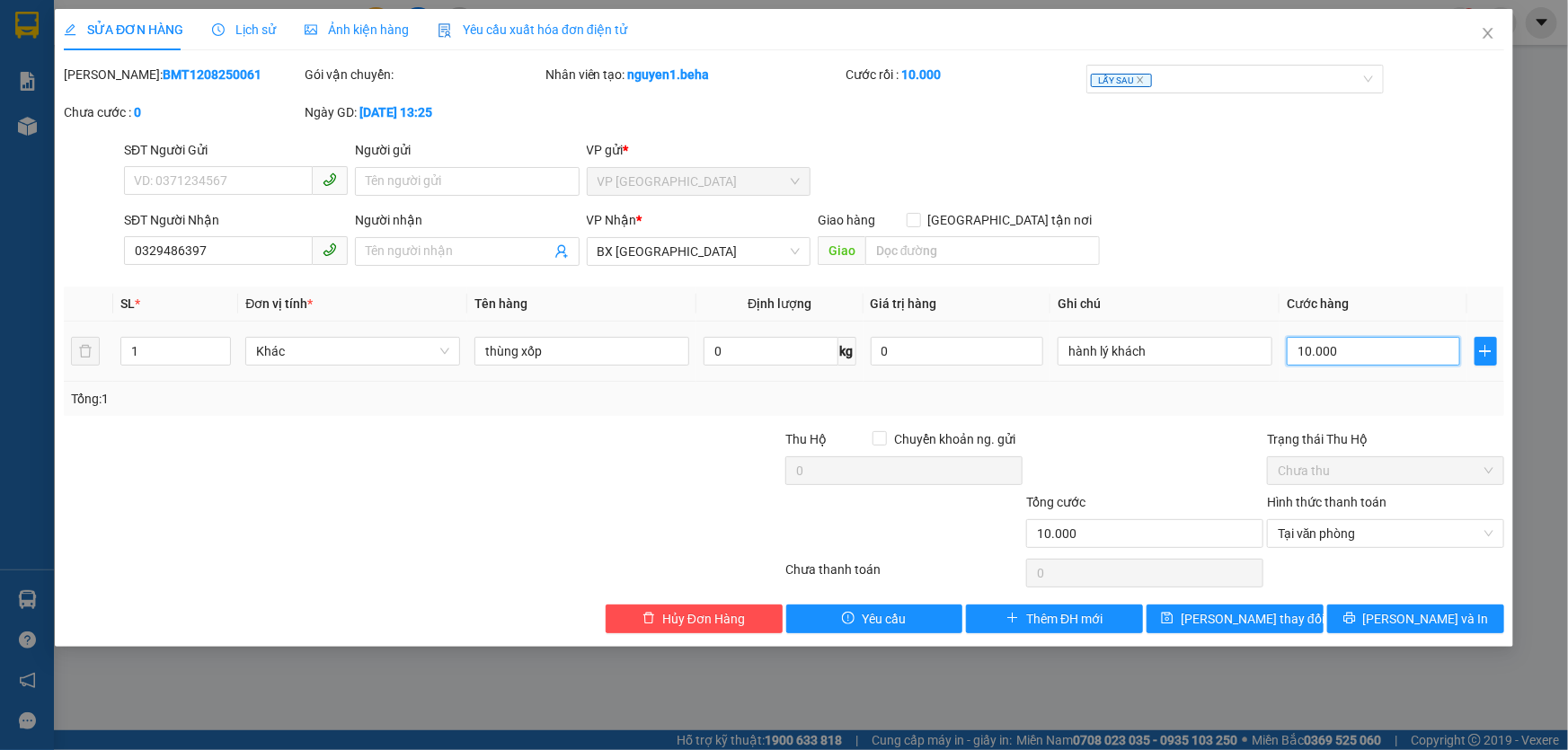
click at [1368, 349] on input "10.000" at bounding box center [1374, 351] width 173 height 29
type input "0"
type input "01"
type input "1"
type input "01"
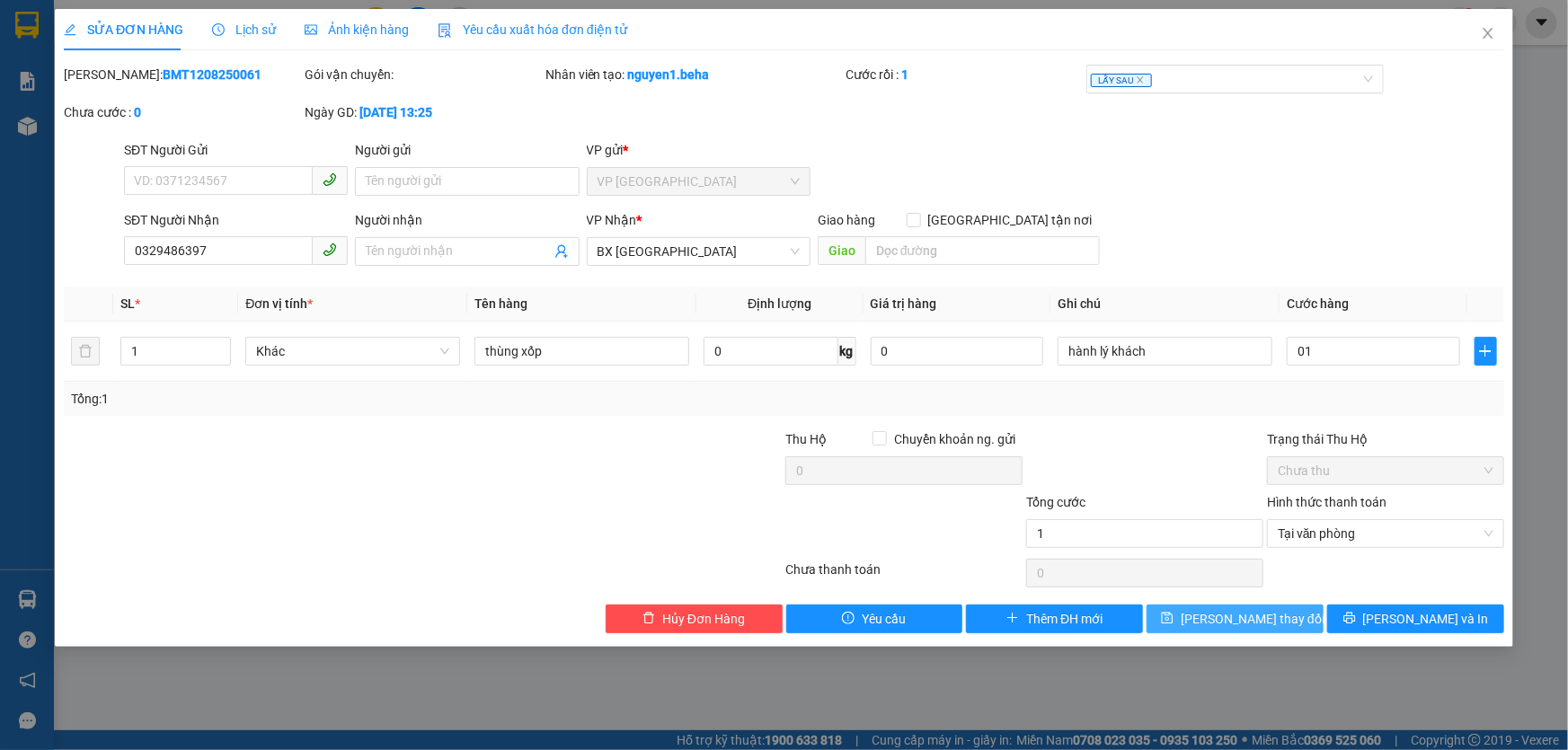
type input "1.000"
click at [1260, 619] on span "Lưu thay đổi" at bounding box center [1252, 618] width 144 height 20
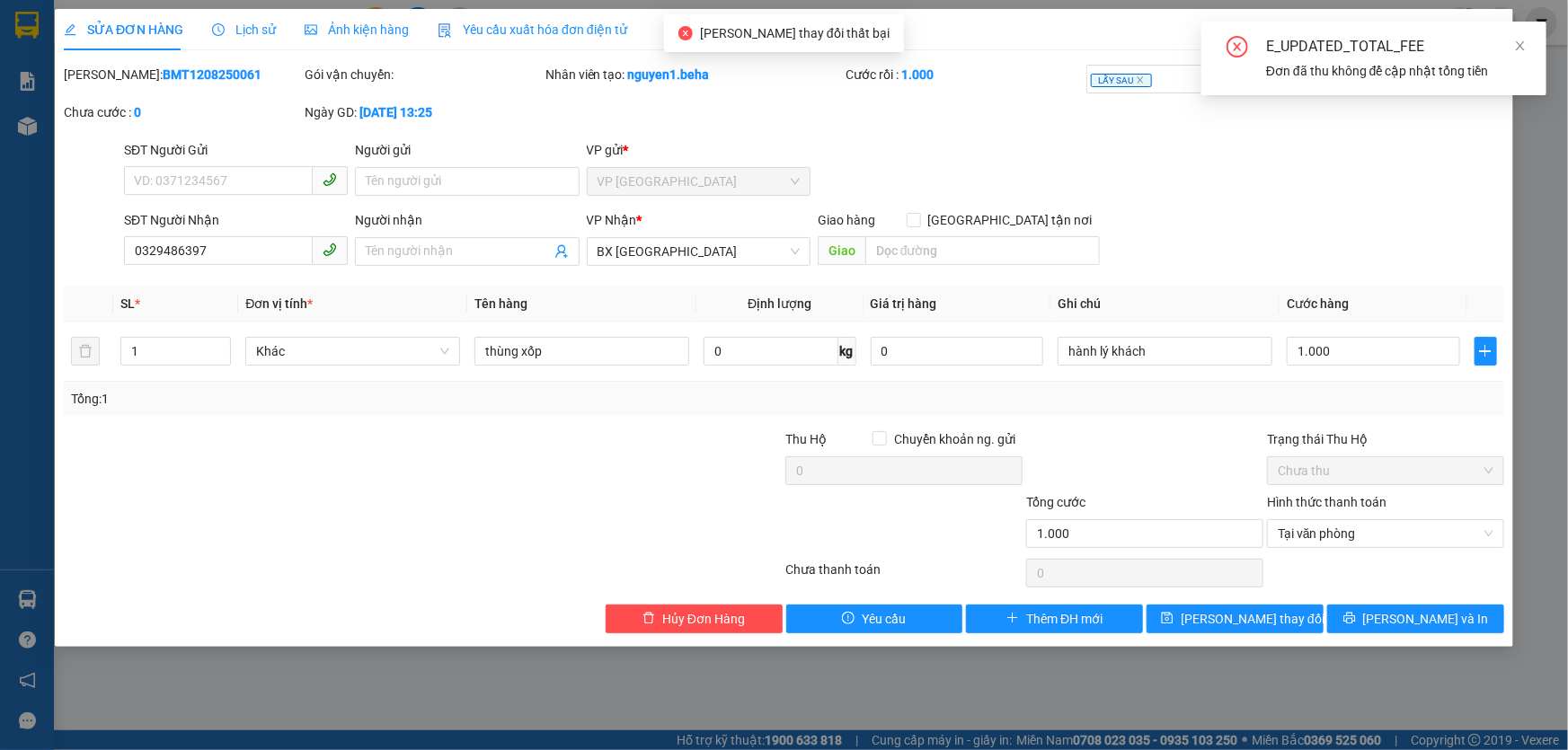
click at [1536, 247] on div "SỬA ĐƠN HÀNG Lịch sử Ảnh kiện hàng Yêu cầu xuất hóa đơn điện tử Total Paid Fee …" at bounding box center [784, 375] width 1568 height 750
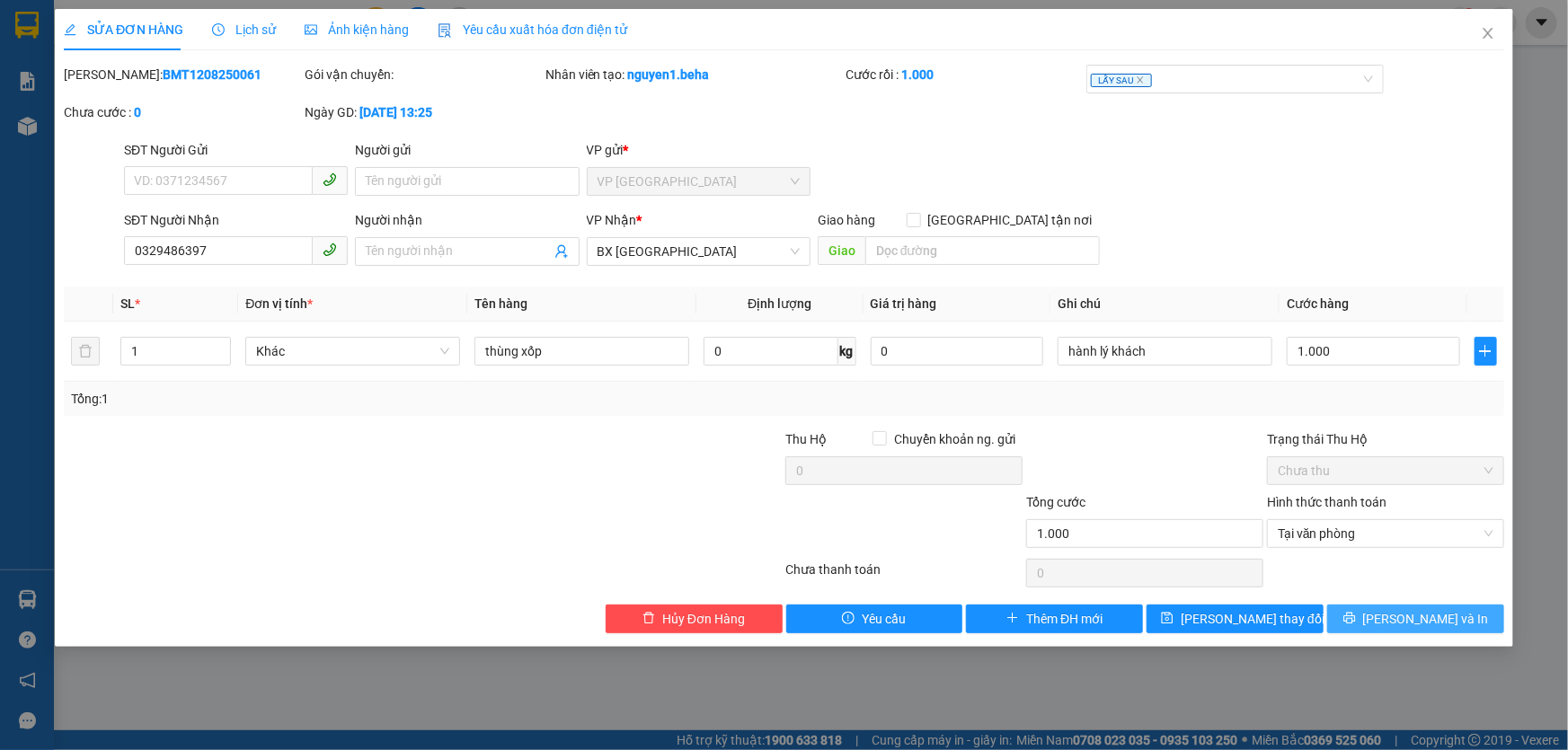
click at [1366, 611] on button "Lưu và In" at bounding box center [1415, 618] width 177 height 29
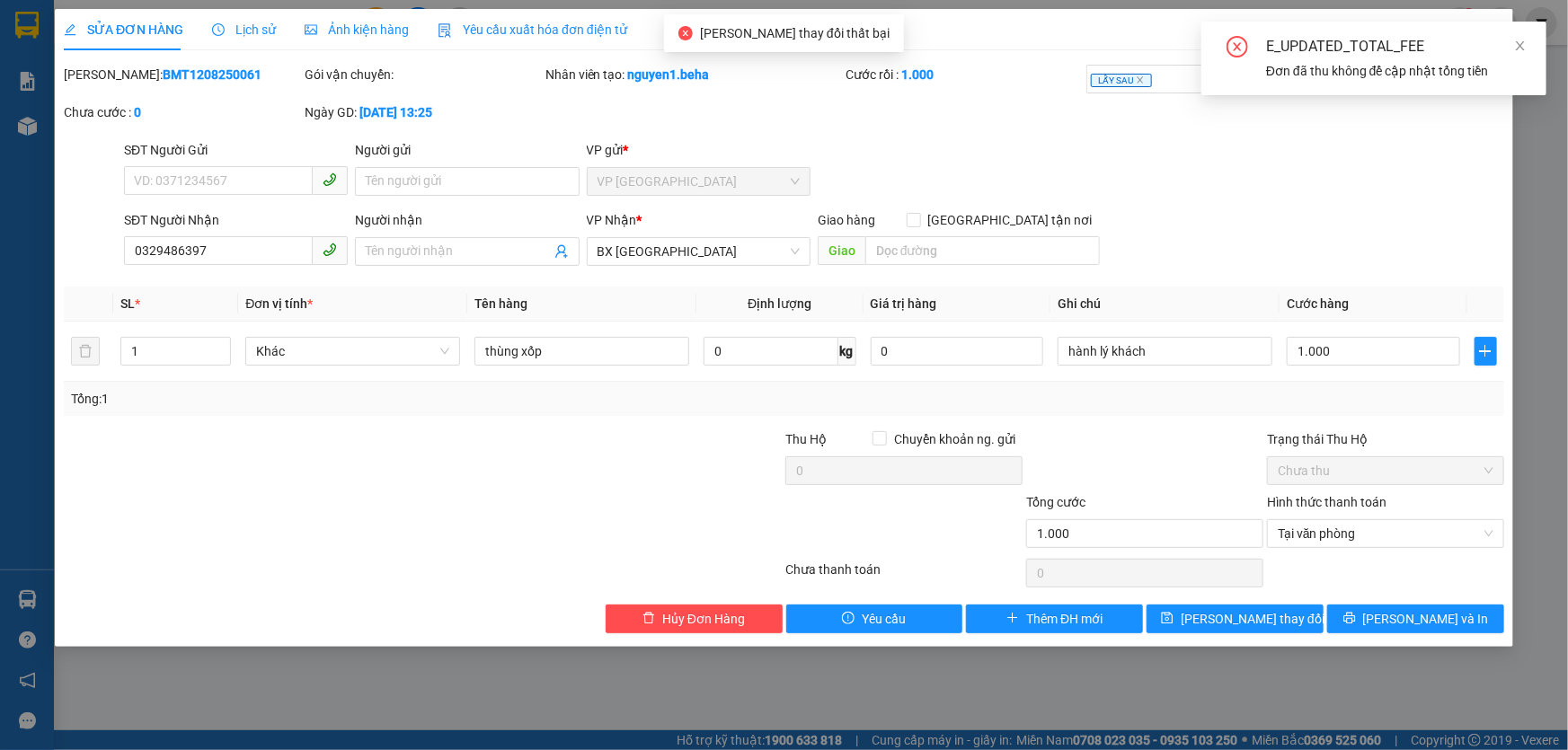
click at [1530, 168] on div "SỬA ĐƠN HÀNG Lịch sử Ảnh kiện hàng Yêu cầu xuất hóa đơn điện tử Total Paid Fee …" at bounding box center [784, 375] width 1568 height 750
click at [1519, 45] on icon "close" at bounding box center [1519, 45] width 9 height 9
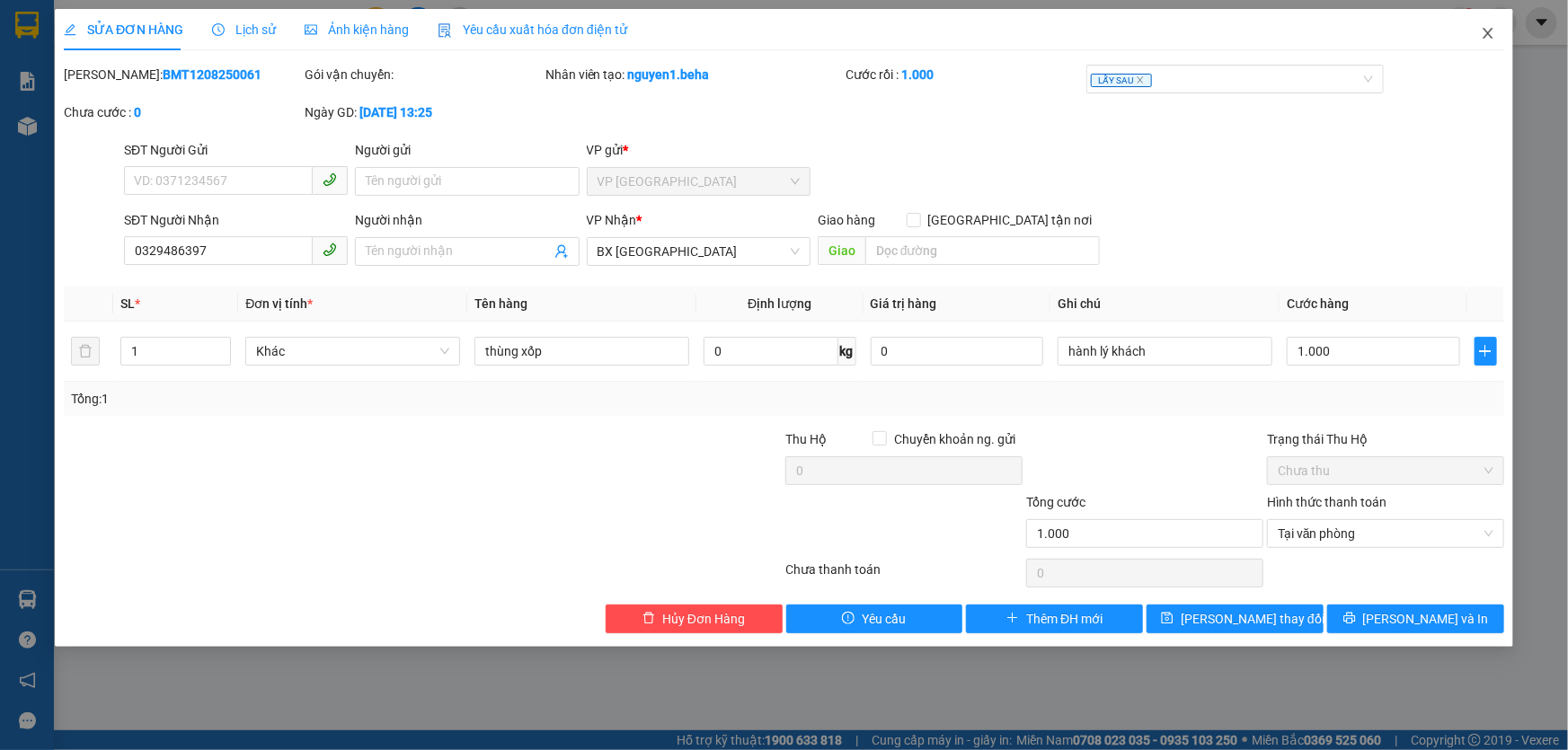
click at [1491, 36] on icon "close" at bounding box center [1487, 32] width 14 height 14
